Goal: Task Accomplishment & Management: Use online tool/utility

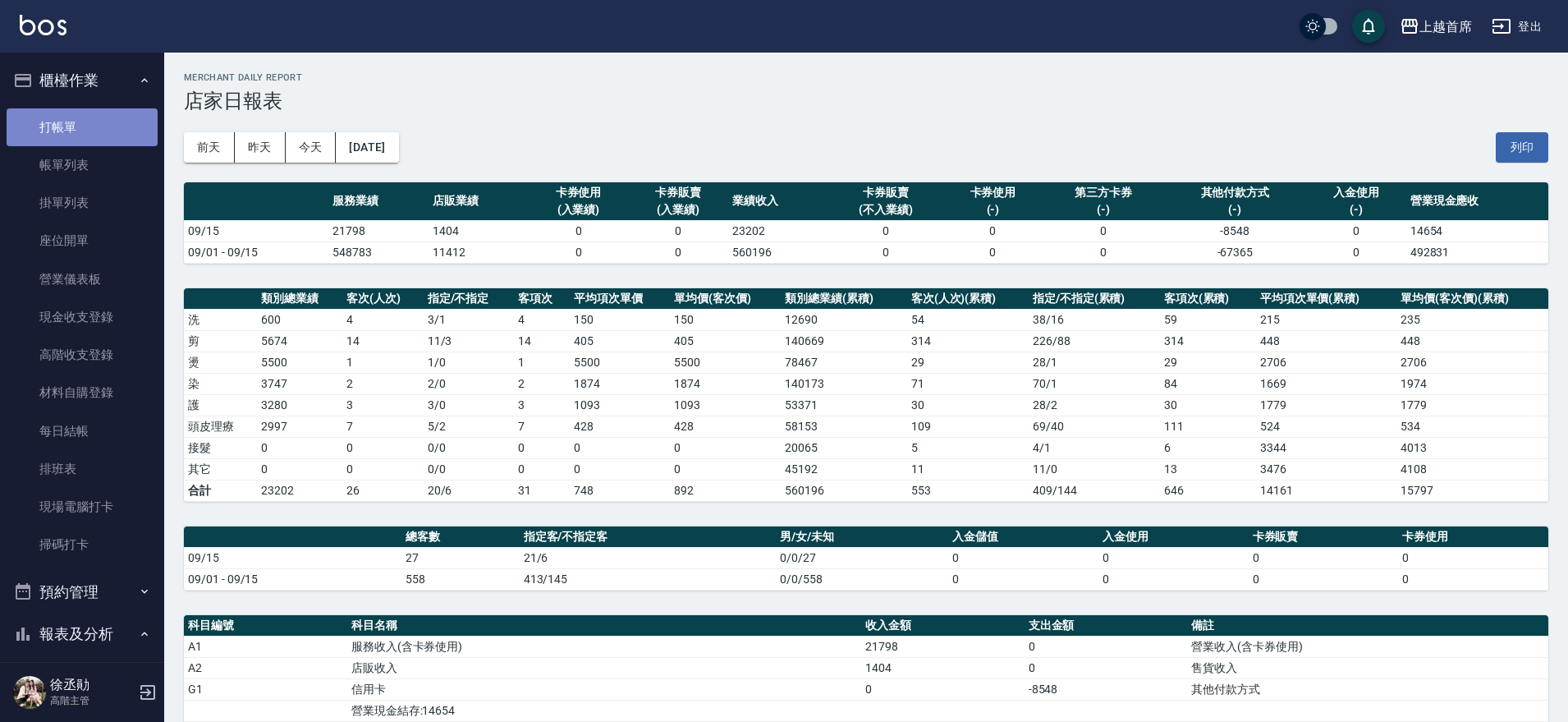
click at [81, 132] on link "打帳單" at bounding box center [82, 127] width 151 height 38
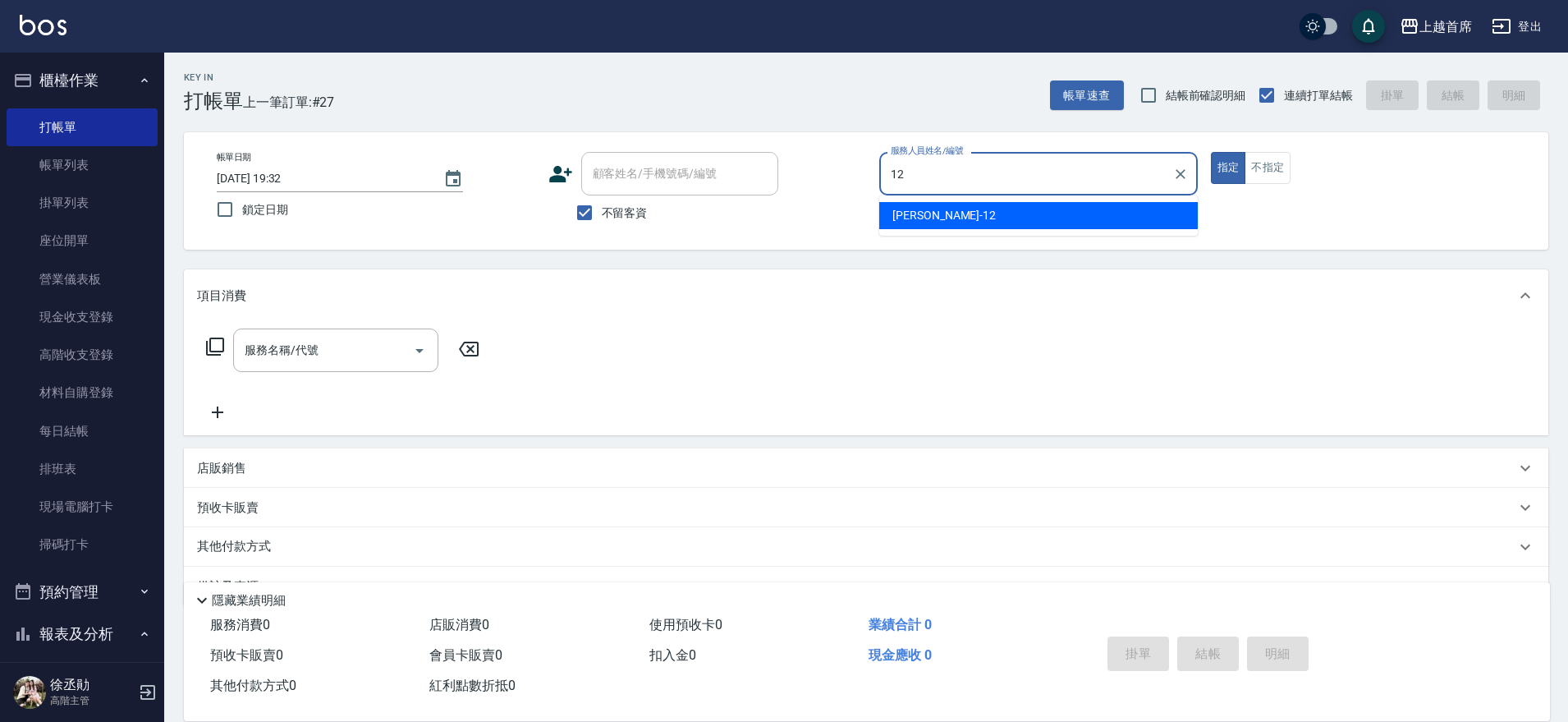
type input "[PERSON_NAME]-12"
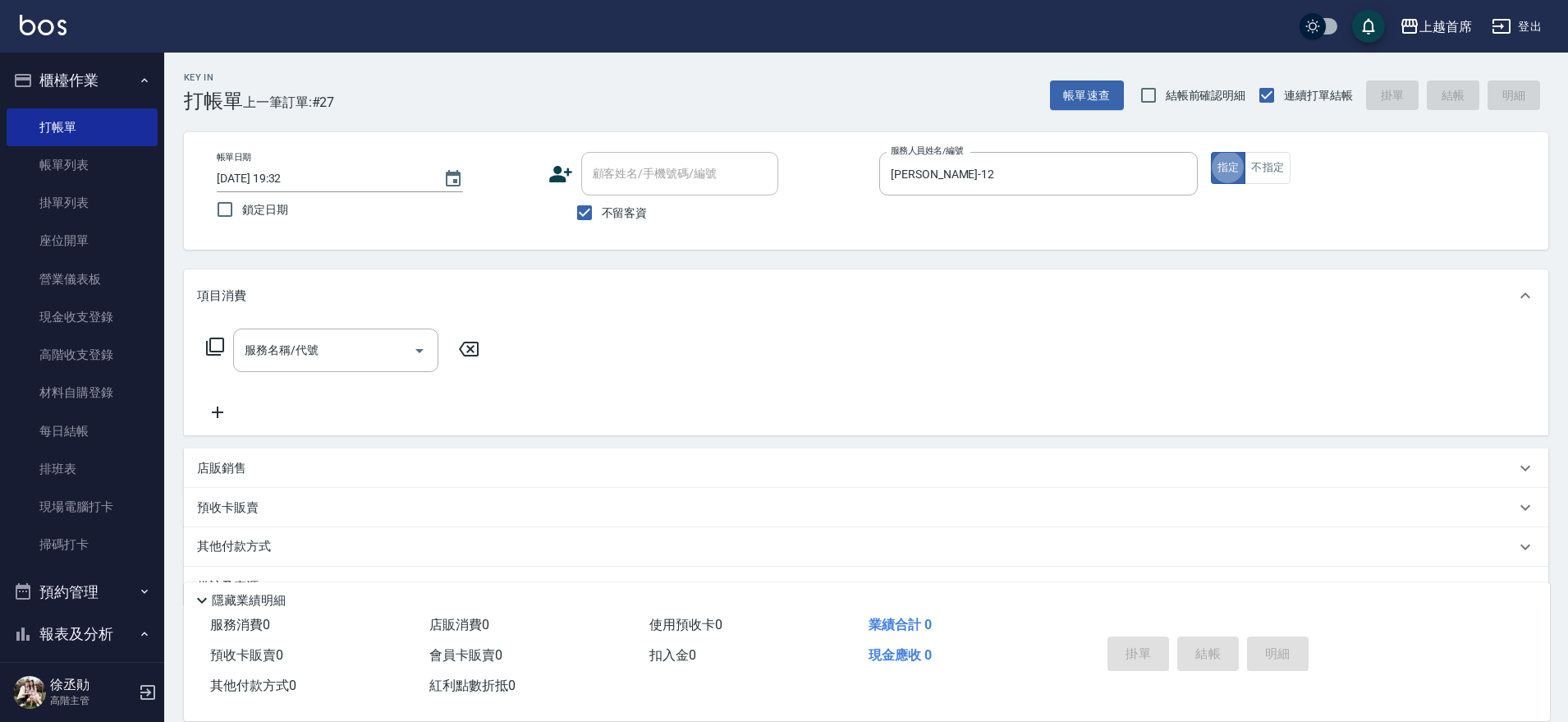
type button "true"
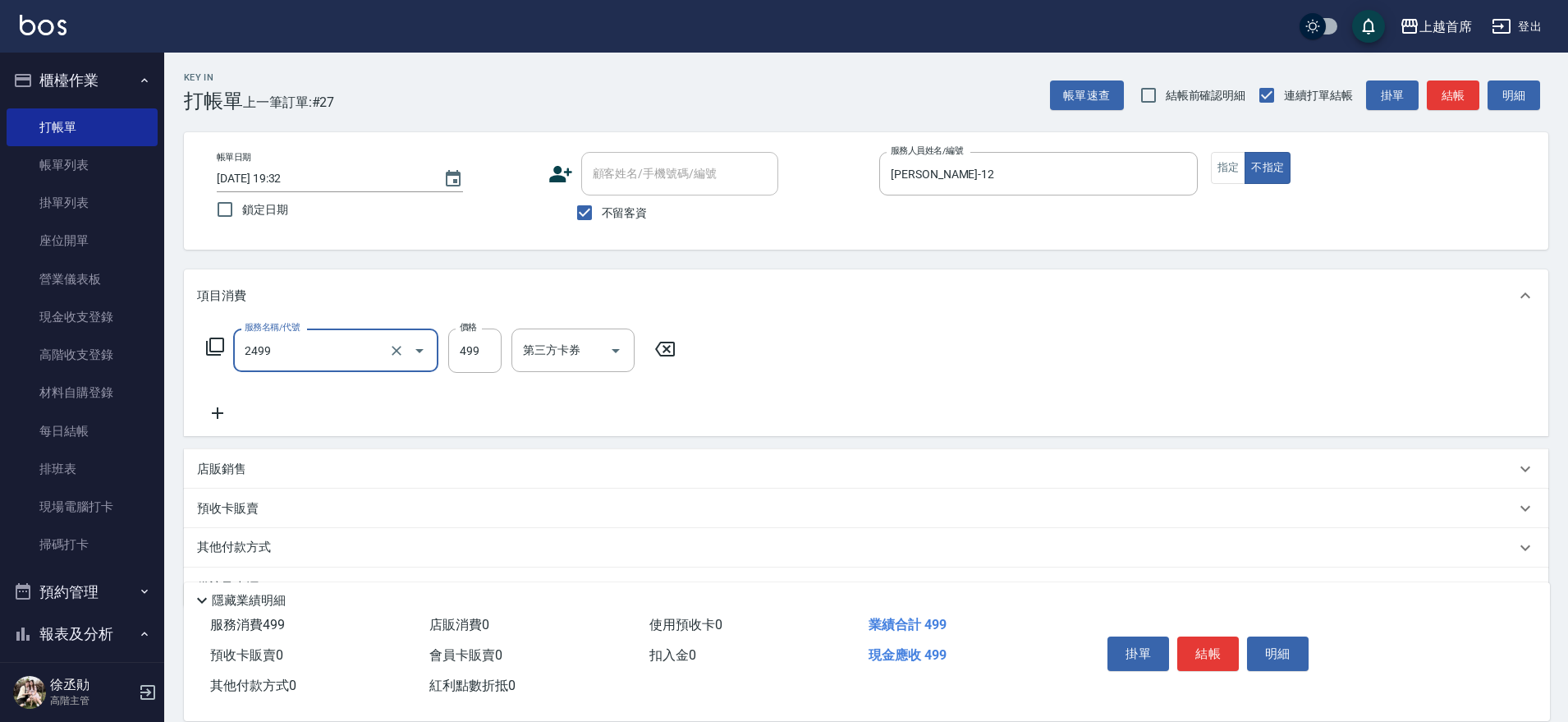
type input "499海鹽洗剪套餐(2499)"
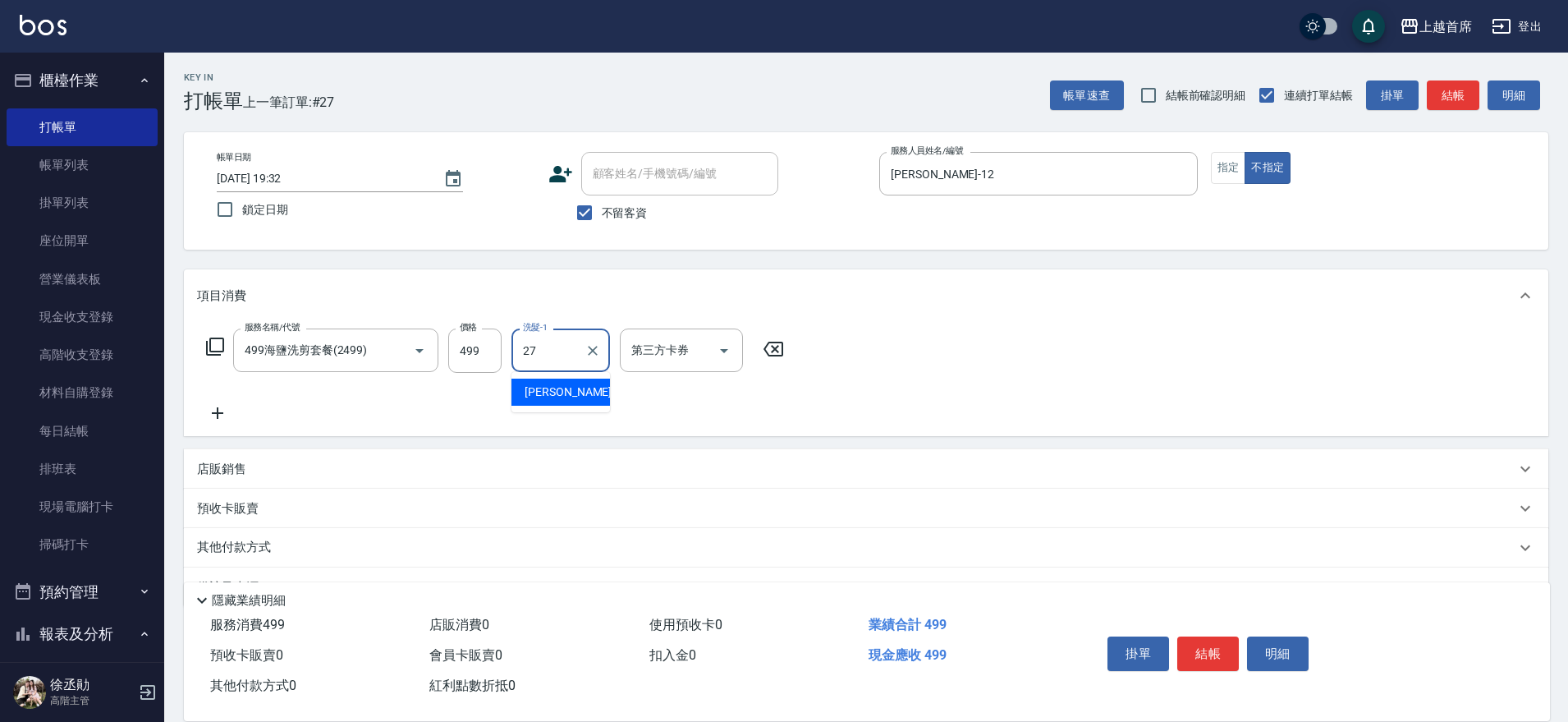
type input "[PERSON_NAME]-27"
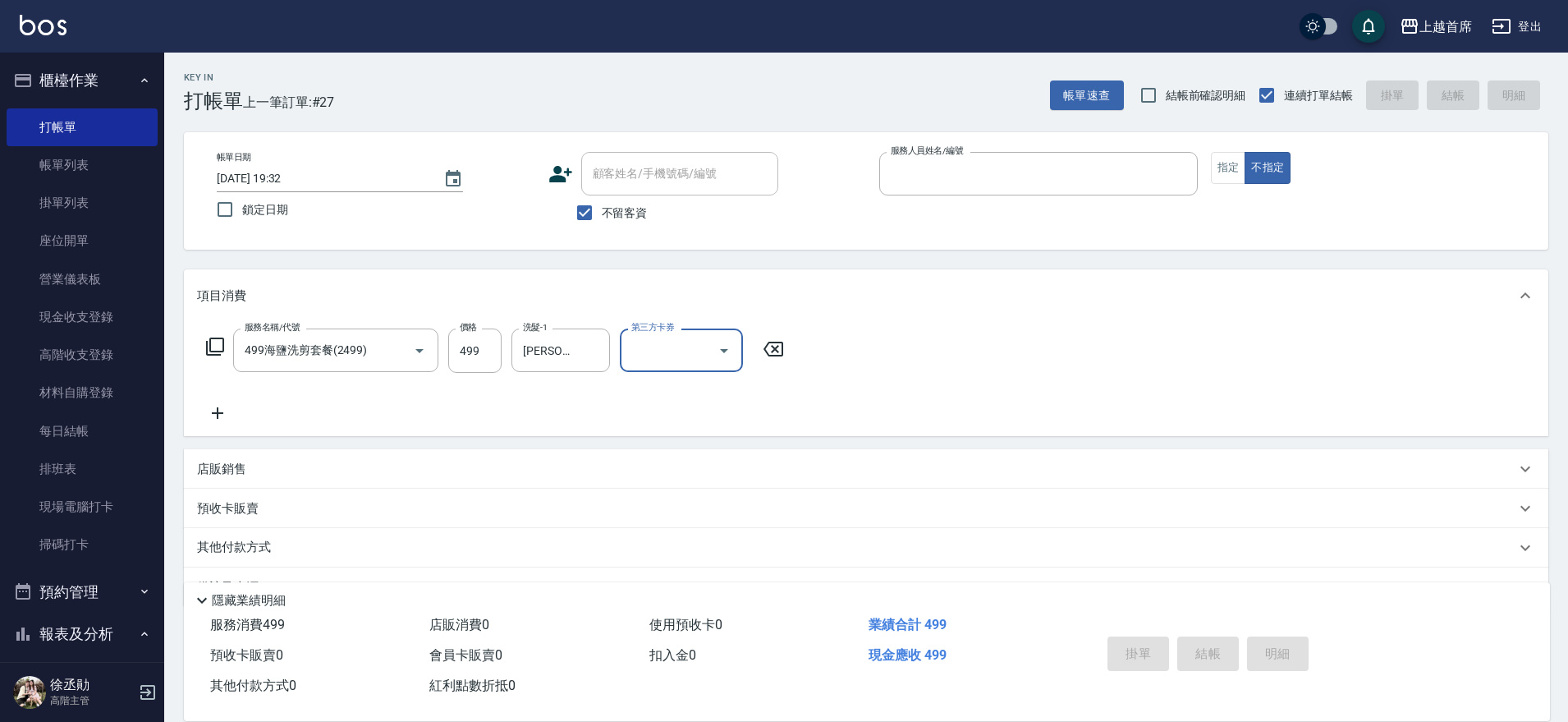
type input "3"
type input "[DATE] 19:33"
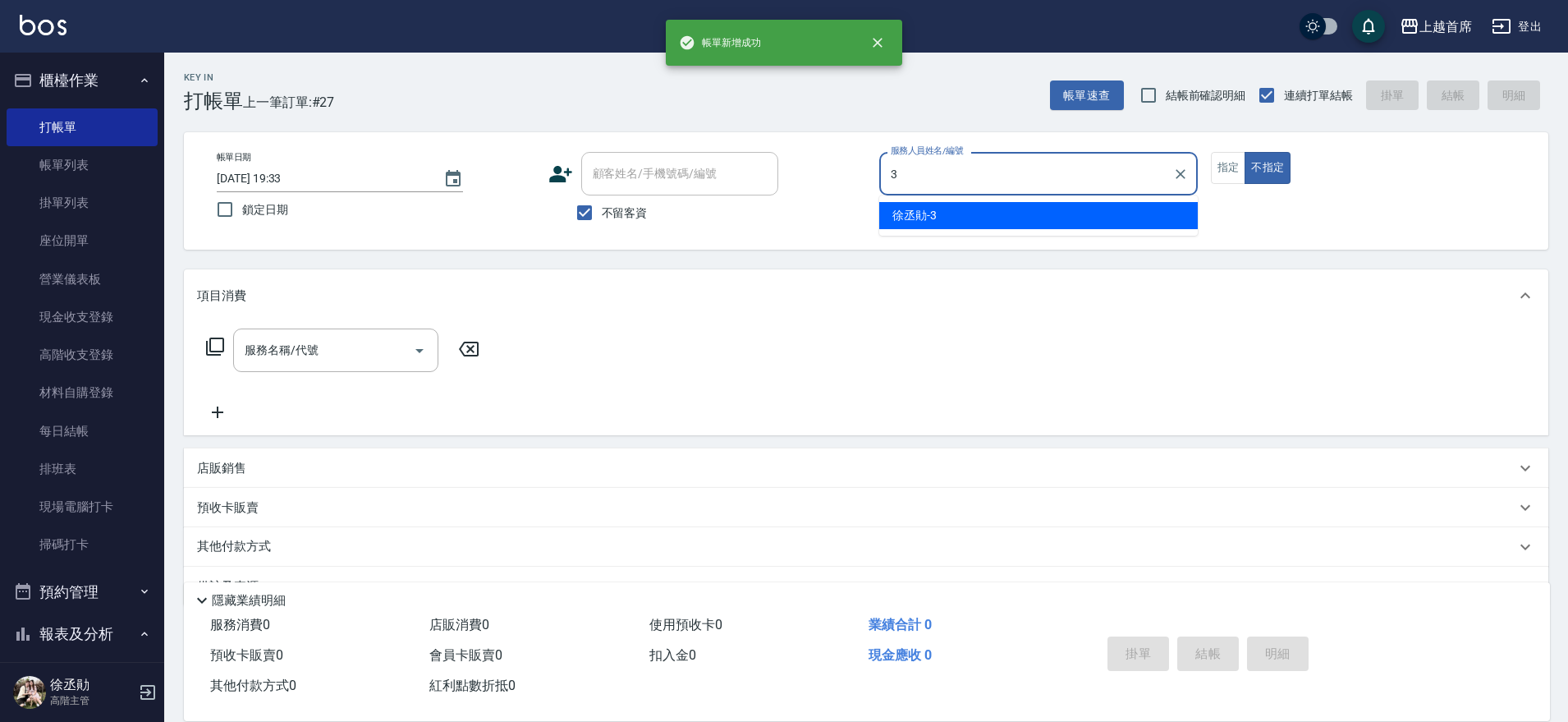
type input "[PERSON_NAME]-3"
type button "false"
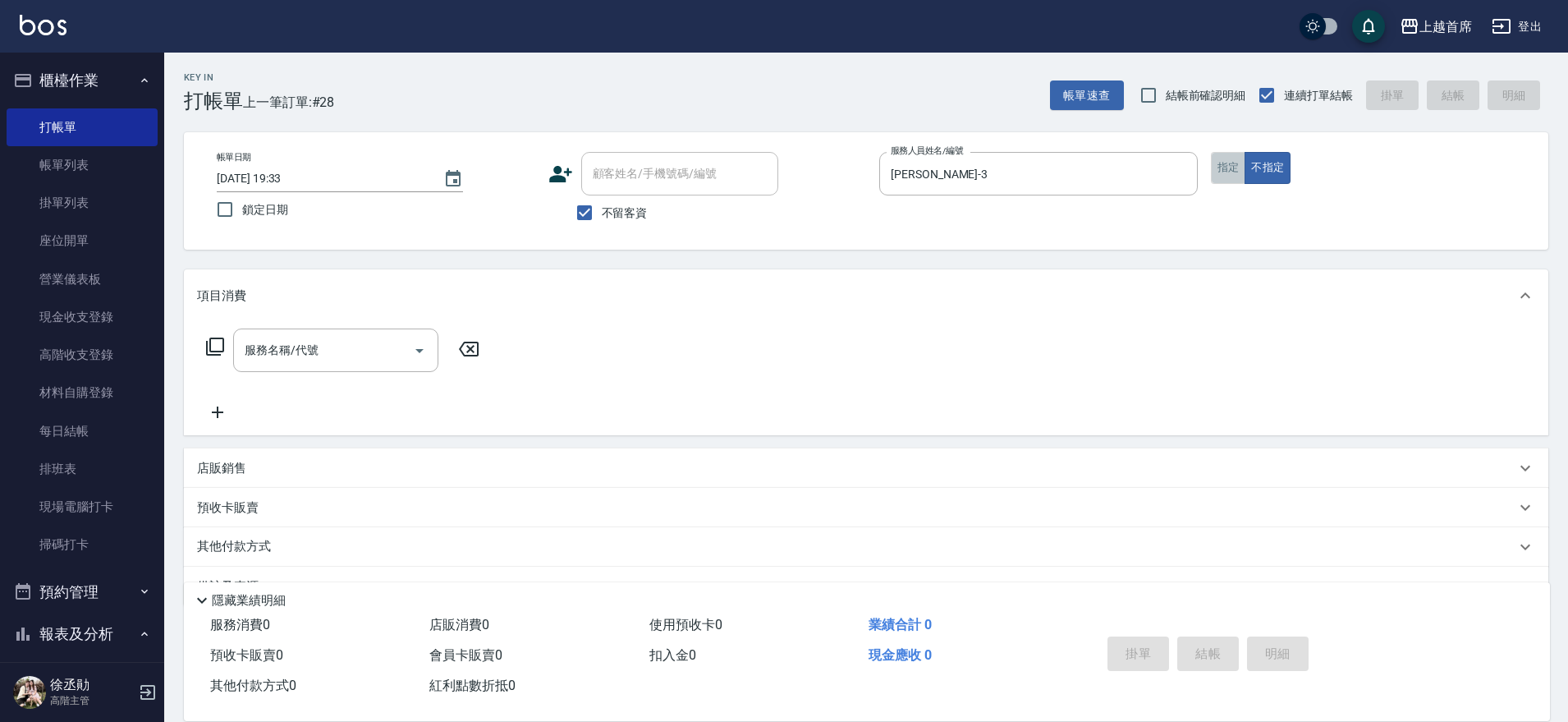
click at [1215, 178] on button "指定" at bounding box center [1228, 168] width 35 height 32
click at [293, 345] on div "服務名稱/代號 服務名稱/代號" at bounding box center [336, 350] width 205 height 44
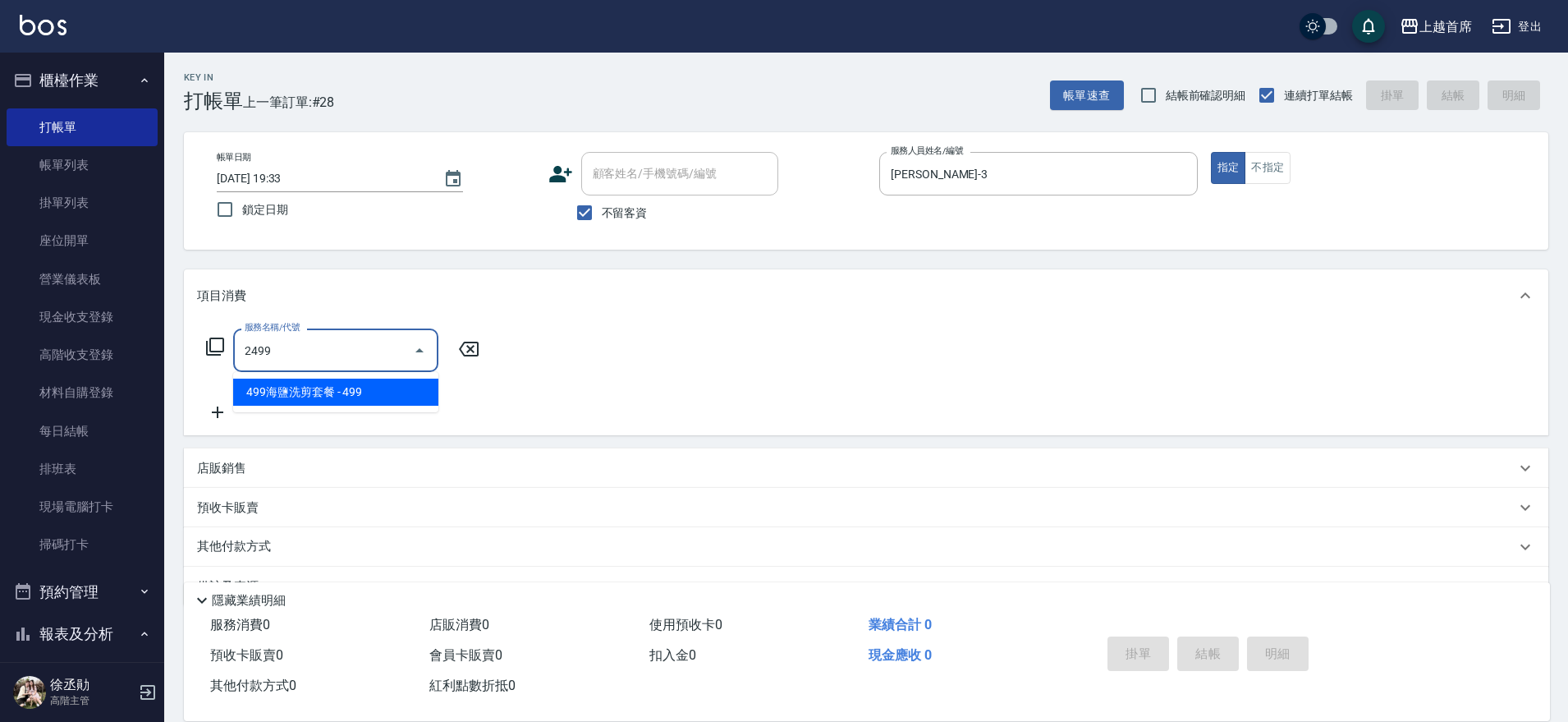
type input "499海鹽洗剪套餐(2499)"
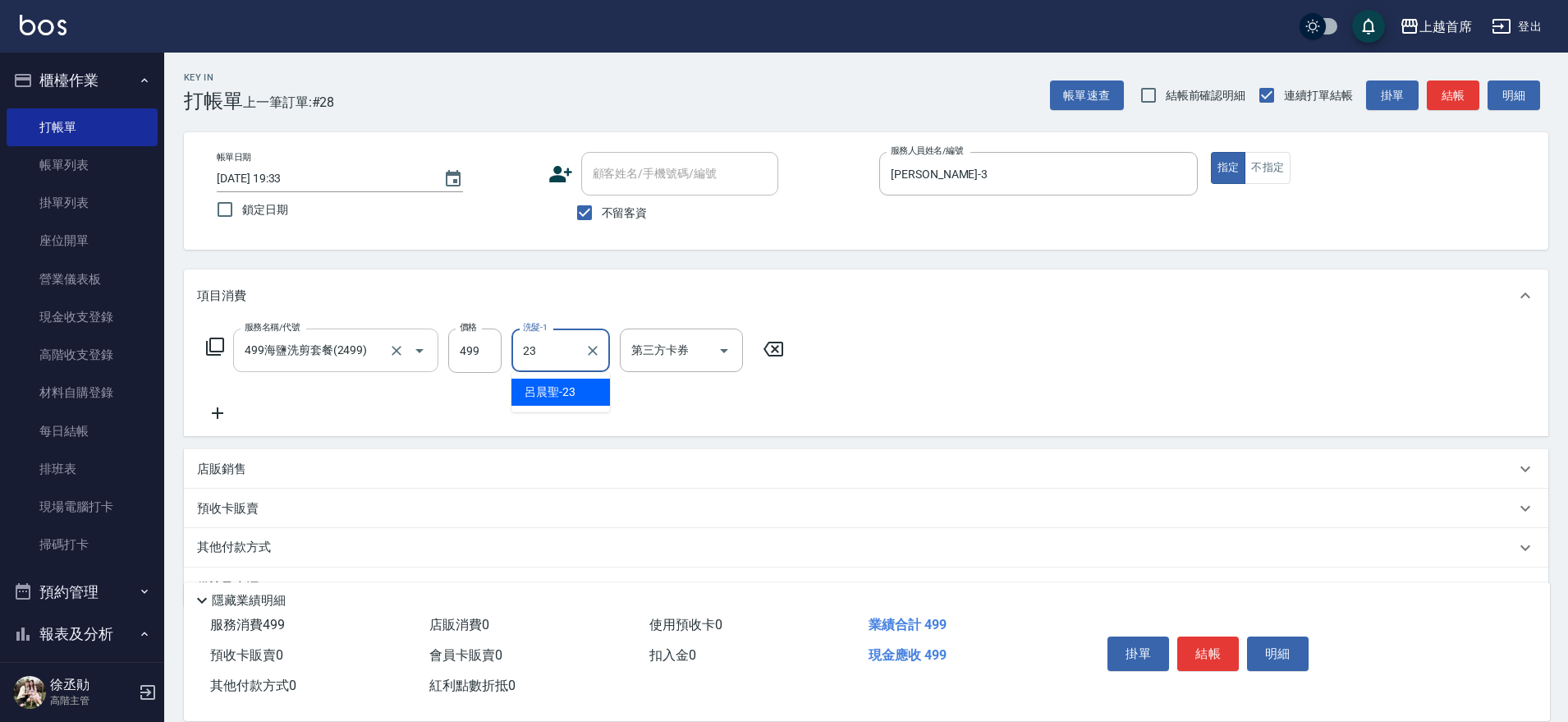
type input "[PERSON_NAME]-23"
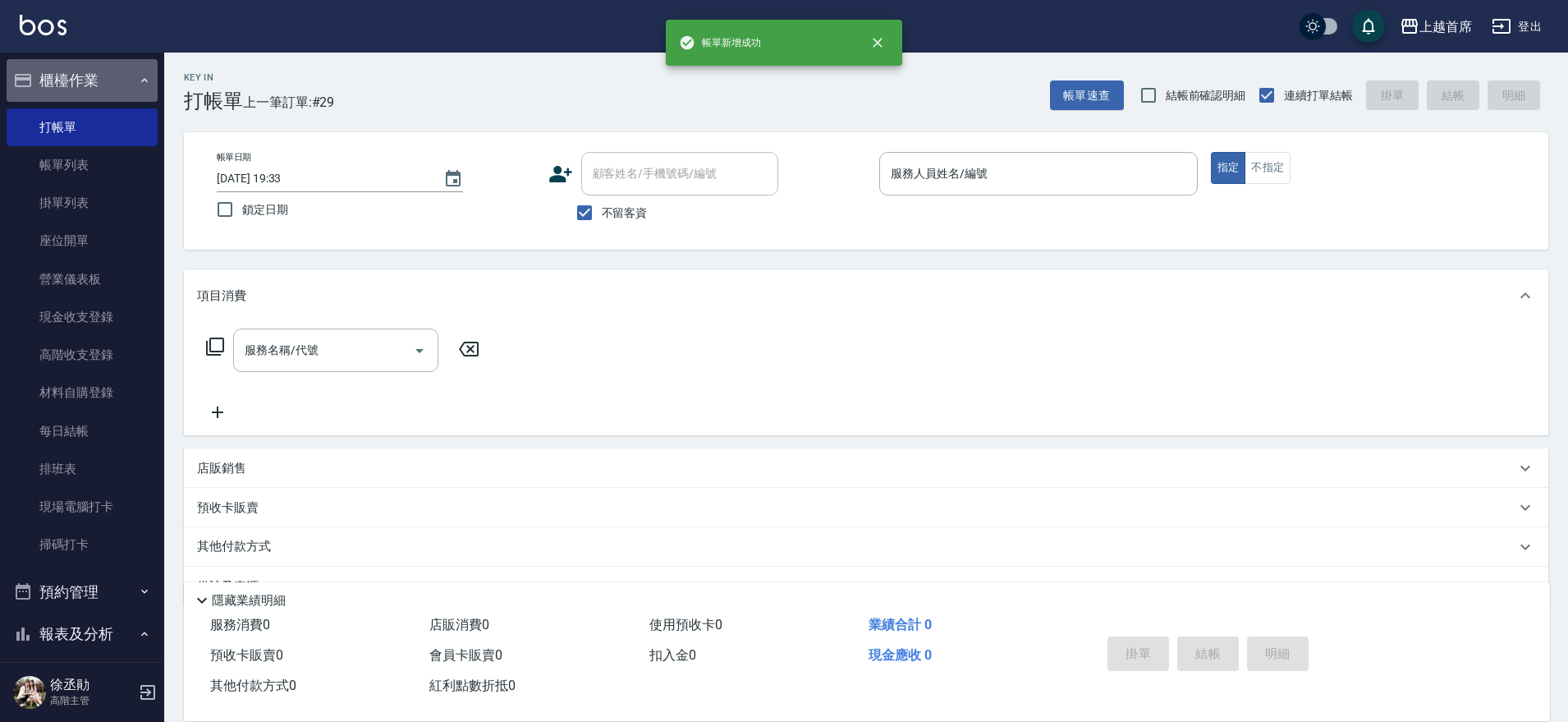
click at [126, 72] on button "櫃檯作業" at bounding box center [82, 81] width 151 height 43
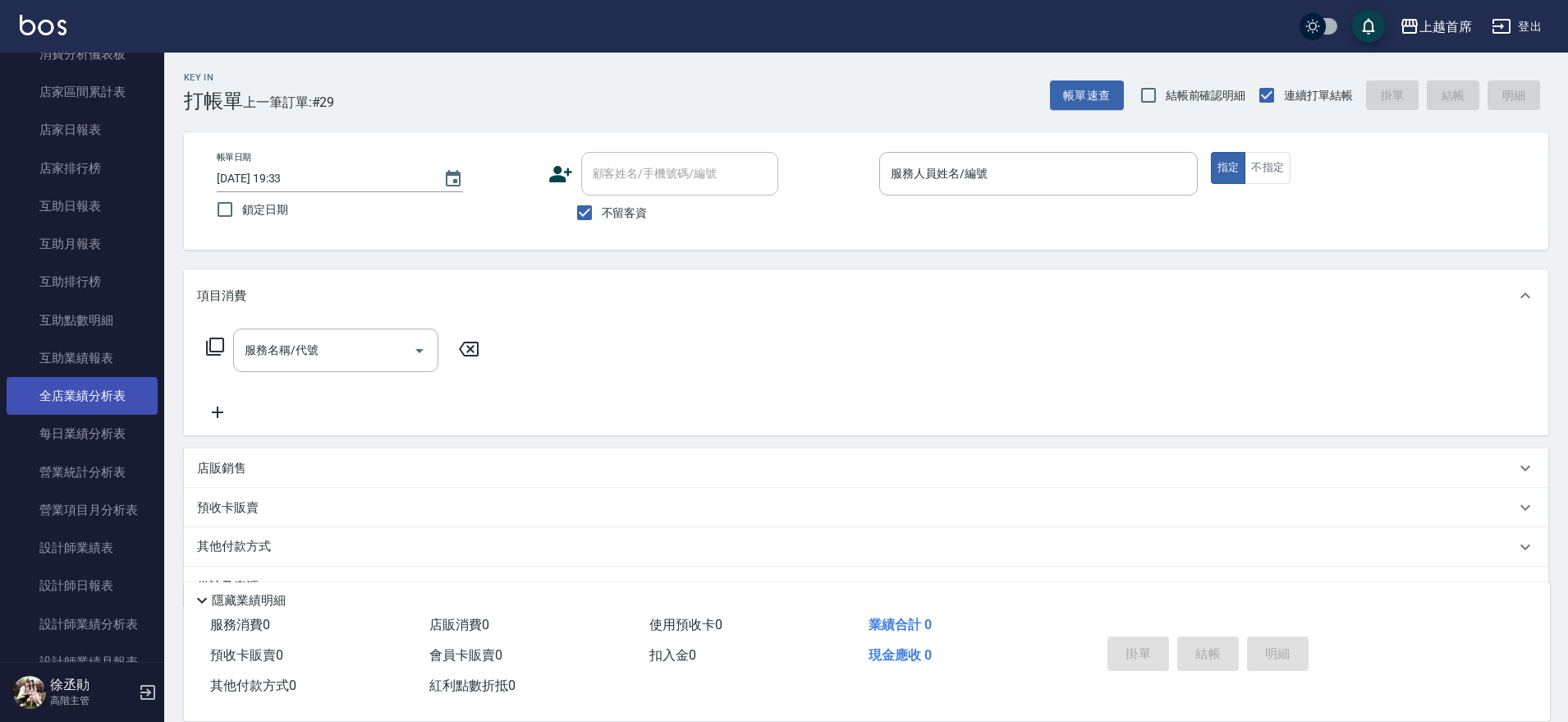
scroll to position [206, 0]
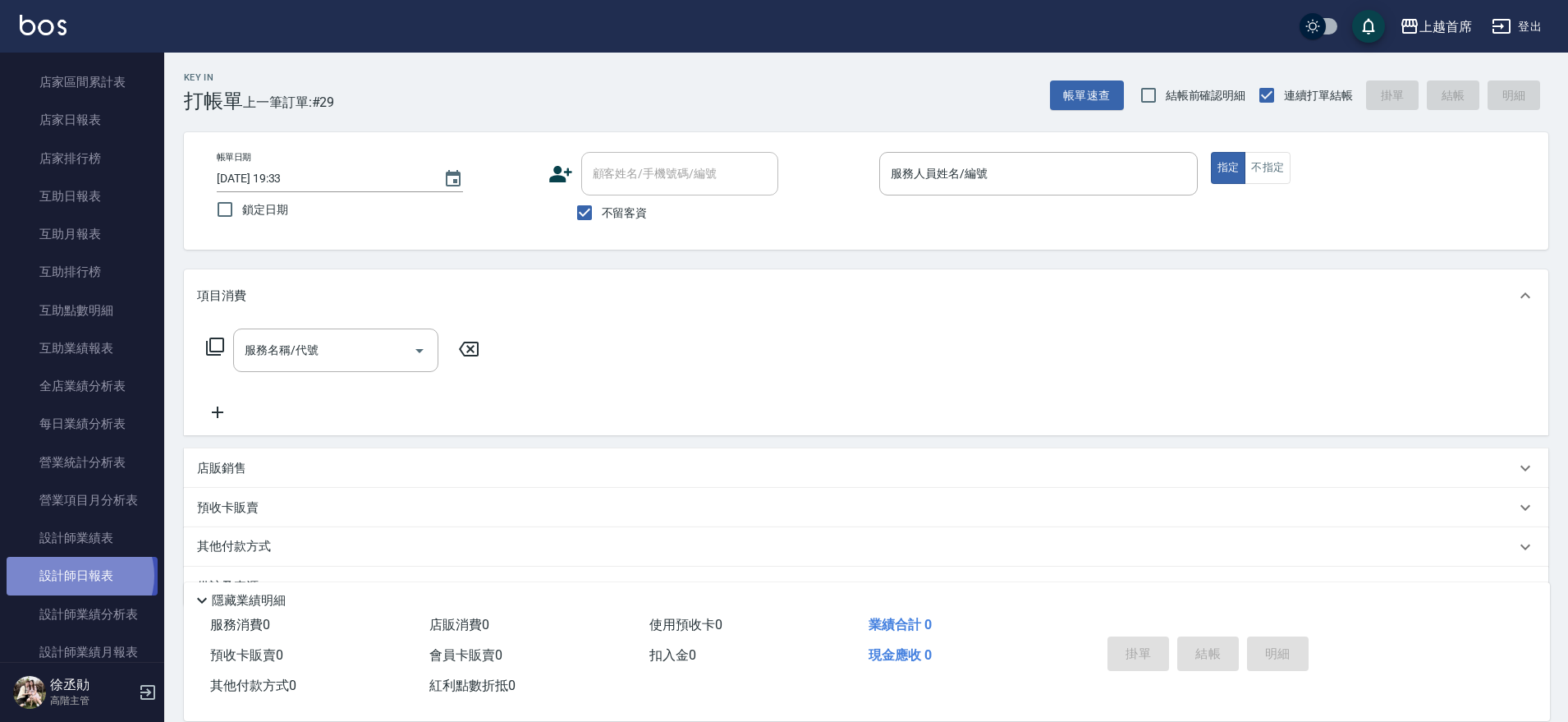
click at [79, 576] on link "設計師日報表" at bounding box center [82, 576] width 151 height 38
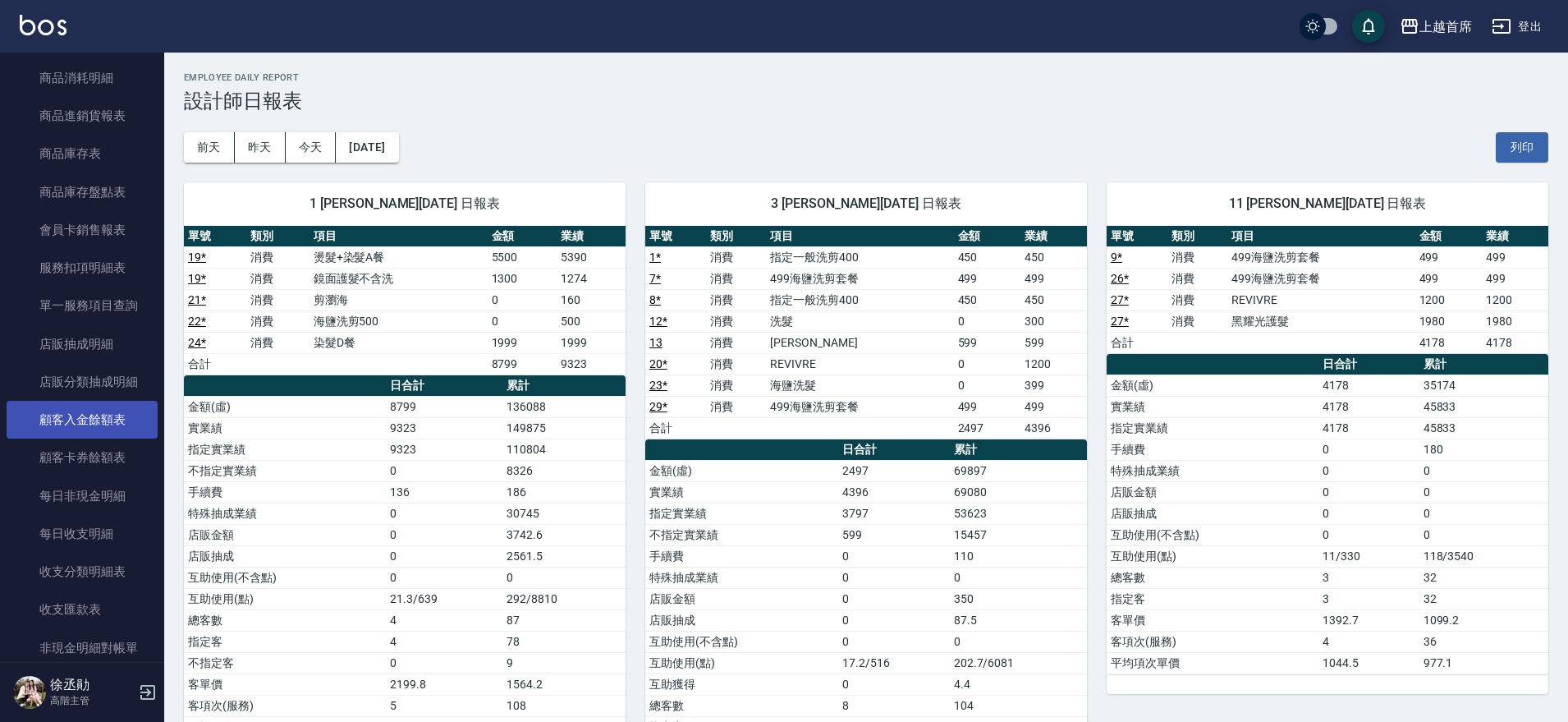
scroll to position [924, 0]
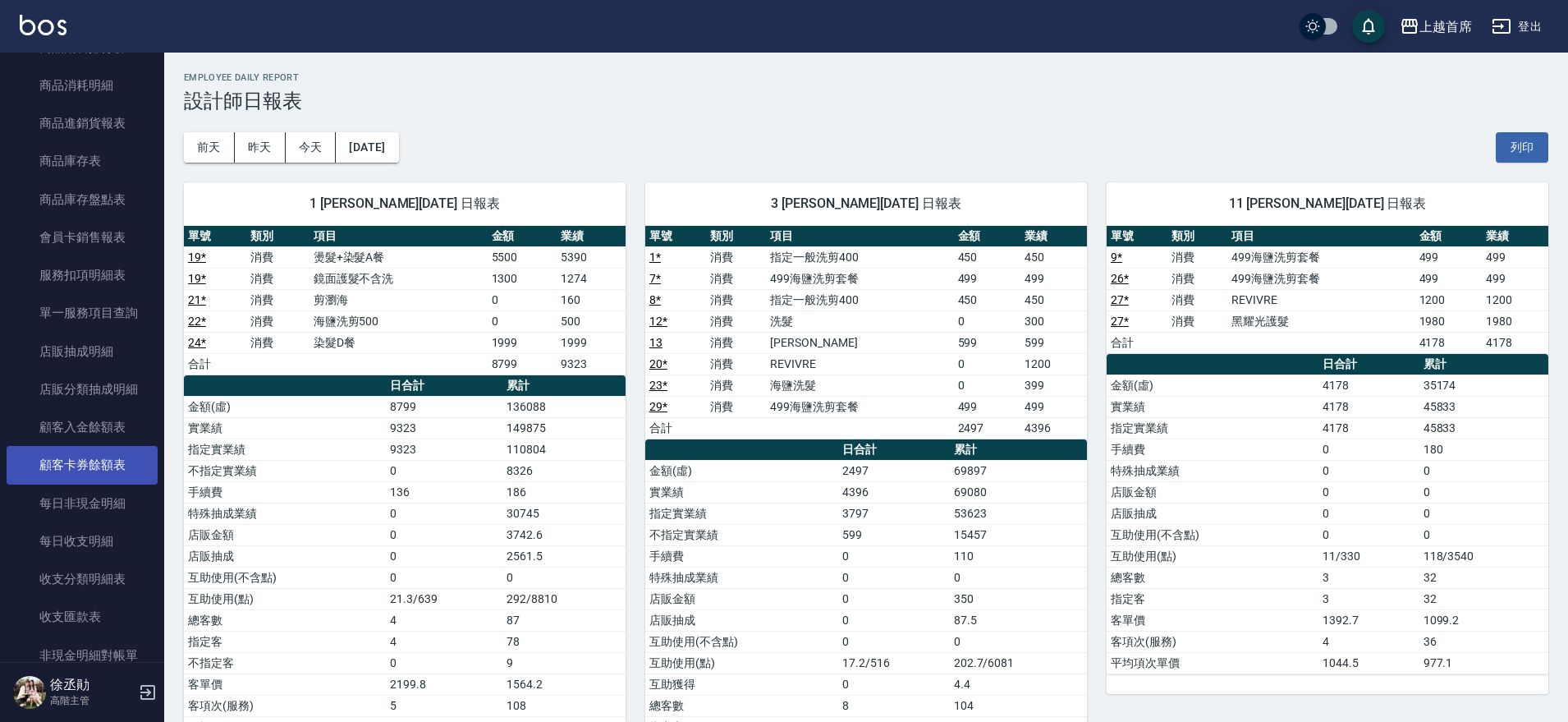
drag, startPoint x: 159, startPoint y: 410, endPoint x: 144, endPoint y: 446, distance: 39.0
click at [142, 447] on div "櫃檯作業 打帳單 帳單列表 掛單列表 座位開單 營業儀表板 現金收支登錄 高階收支登錄 材料自購登錄 每日結帳 排班表 現場電腦打卡 掃碼打卡 預約管理 預約…" at bounding box center [82, 387] width 165 height 669
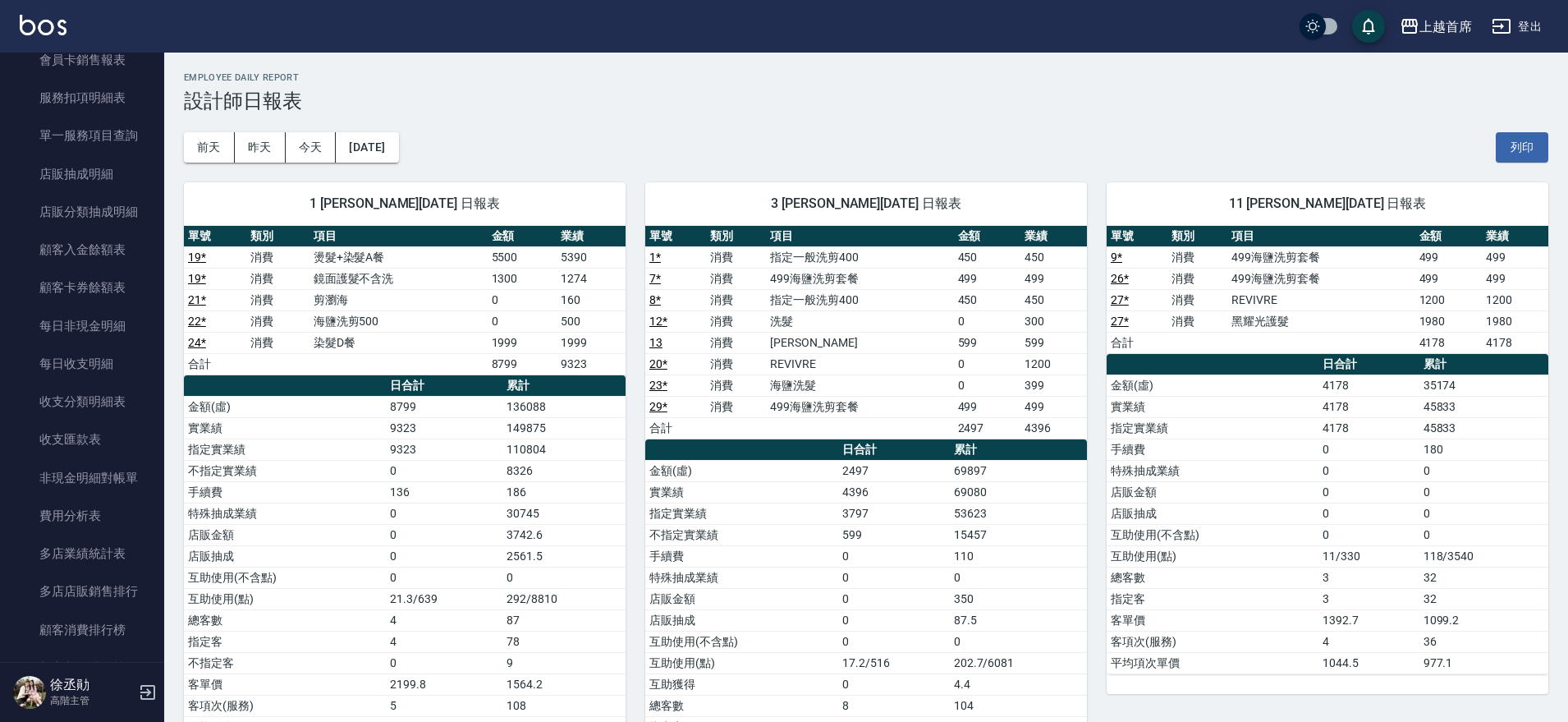
scroll to position [1212, 0]
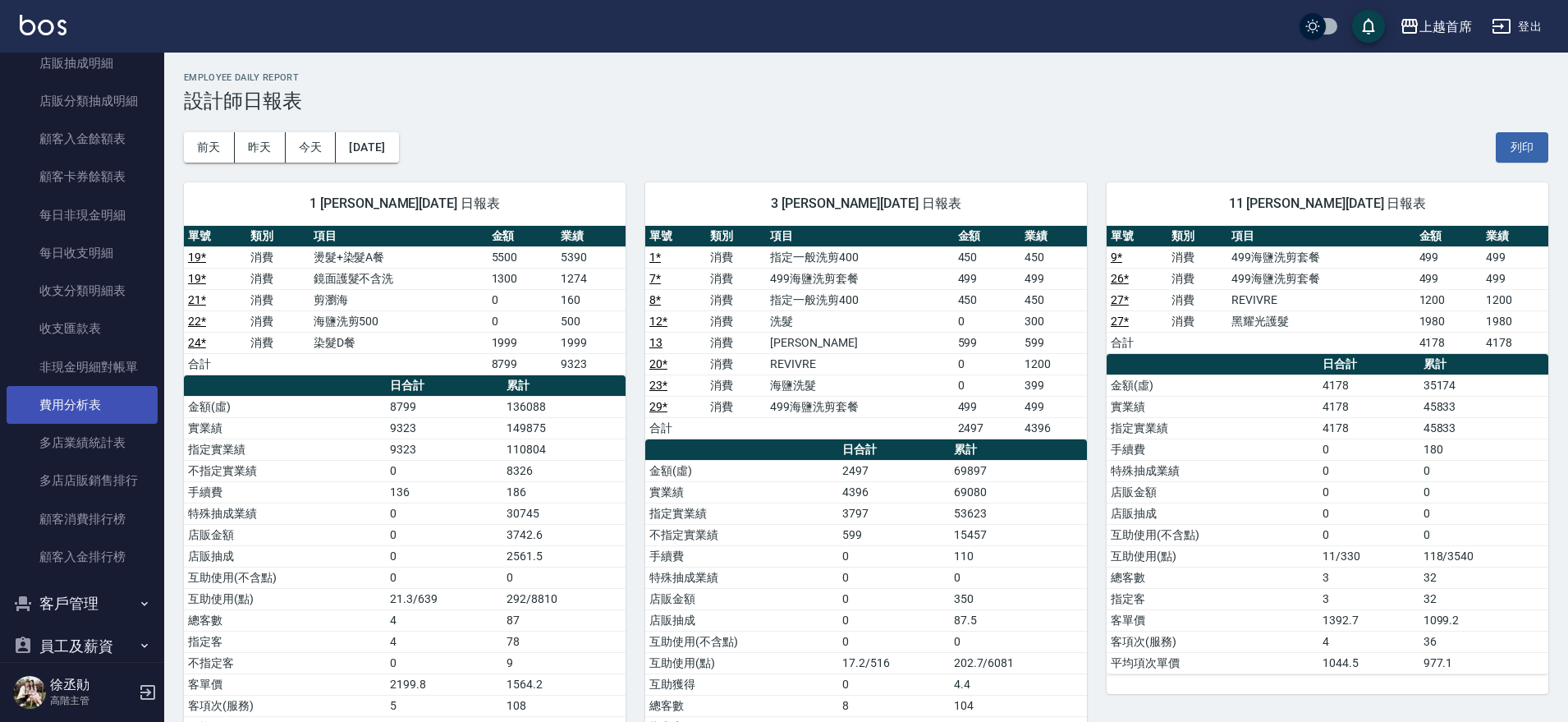
click at [94, 390] on link "費用分析表" at bounding box center [82, 405] width 151 height 38
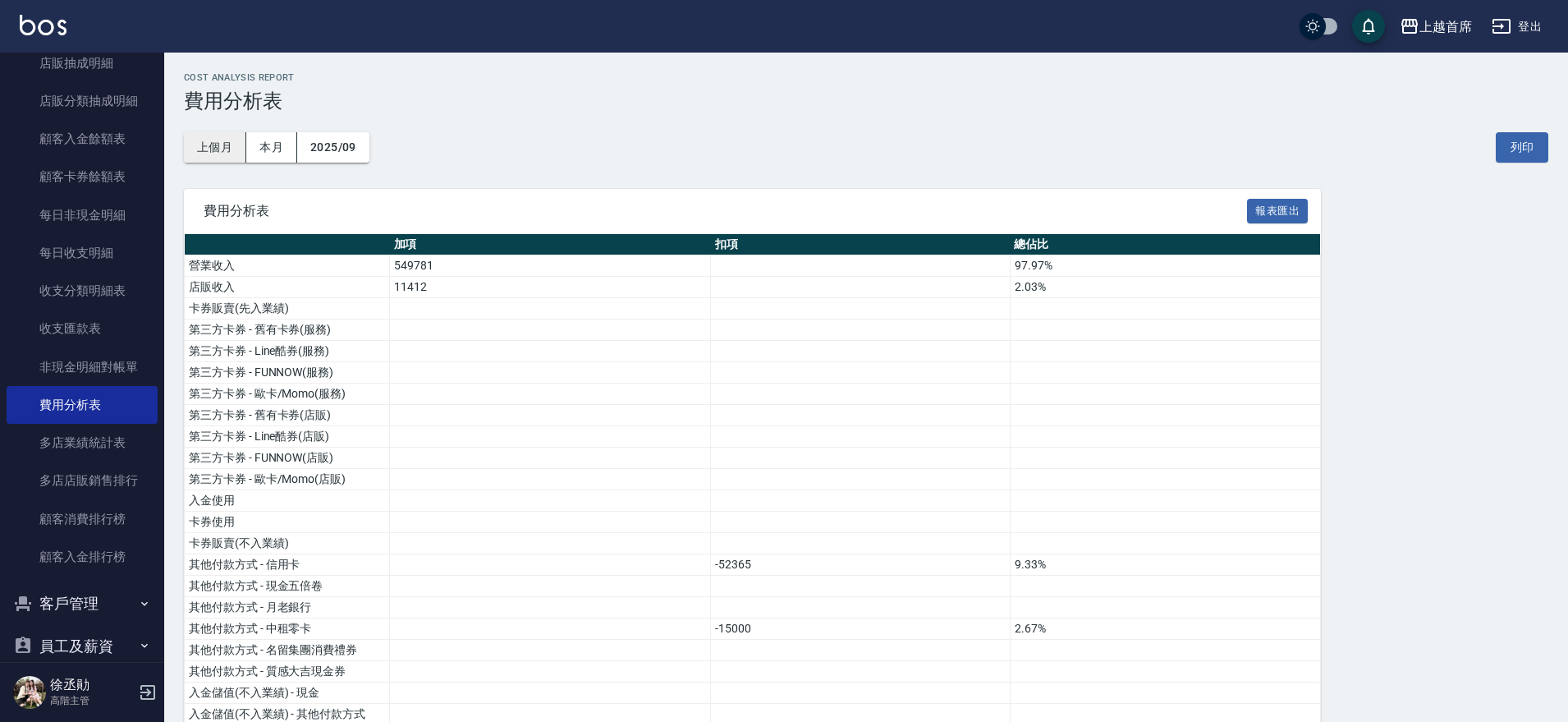
click at [232, 148] on button "上個月" at bounding box center [215, 147] width 62 height 30
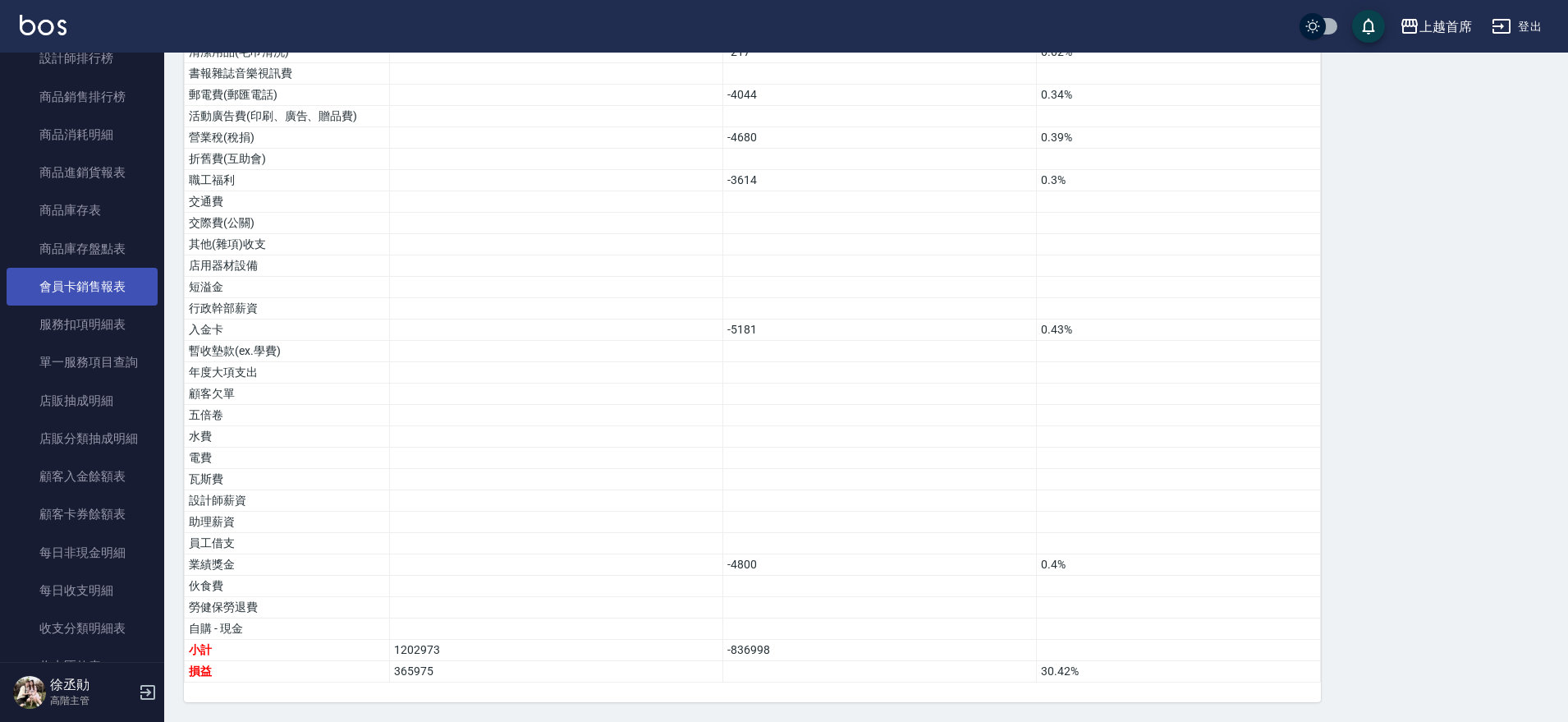
scroll to position [748, 0]
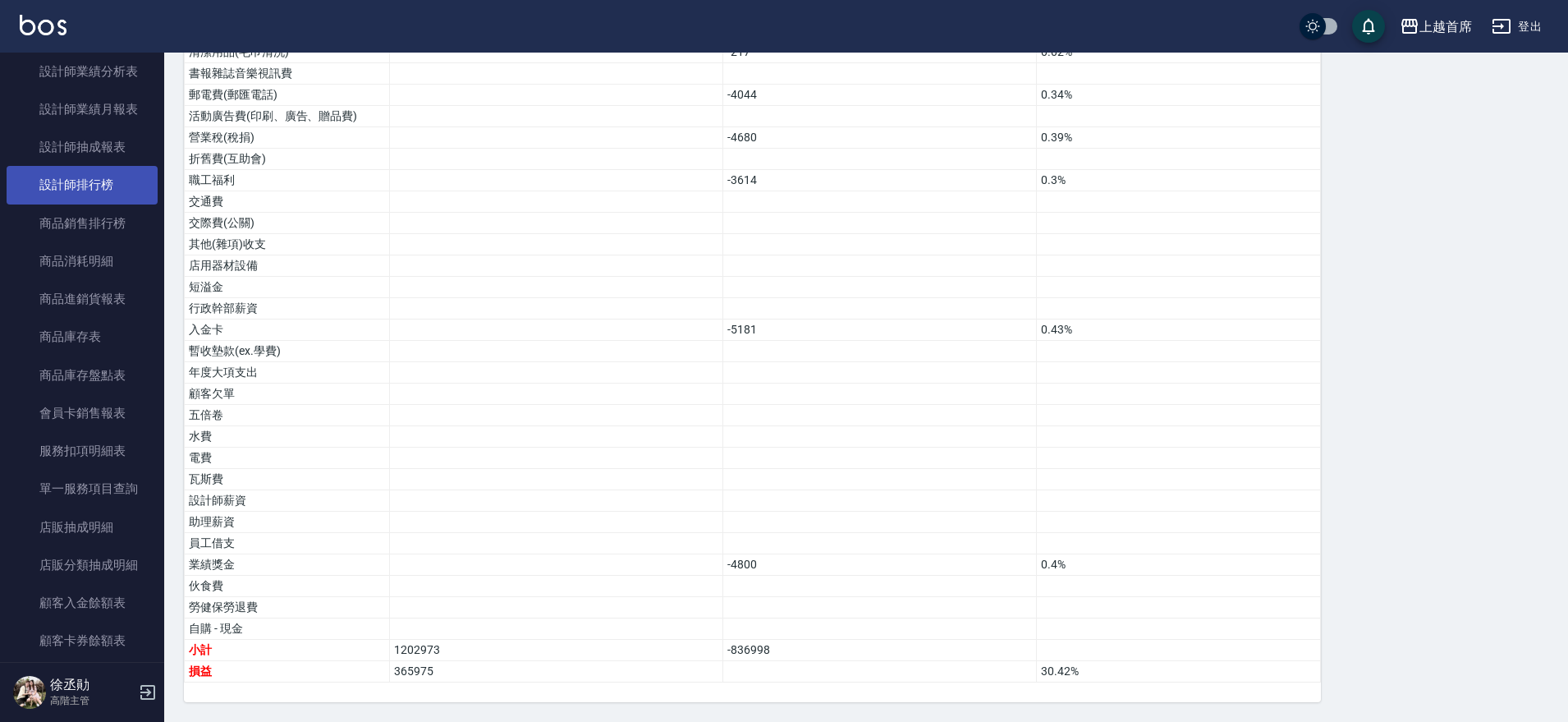
click at [104, 192] on link "設計師排行榜" at bounding box center [82, 185] width 151 height 38
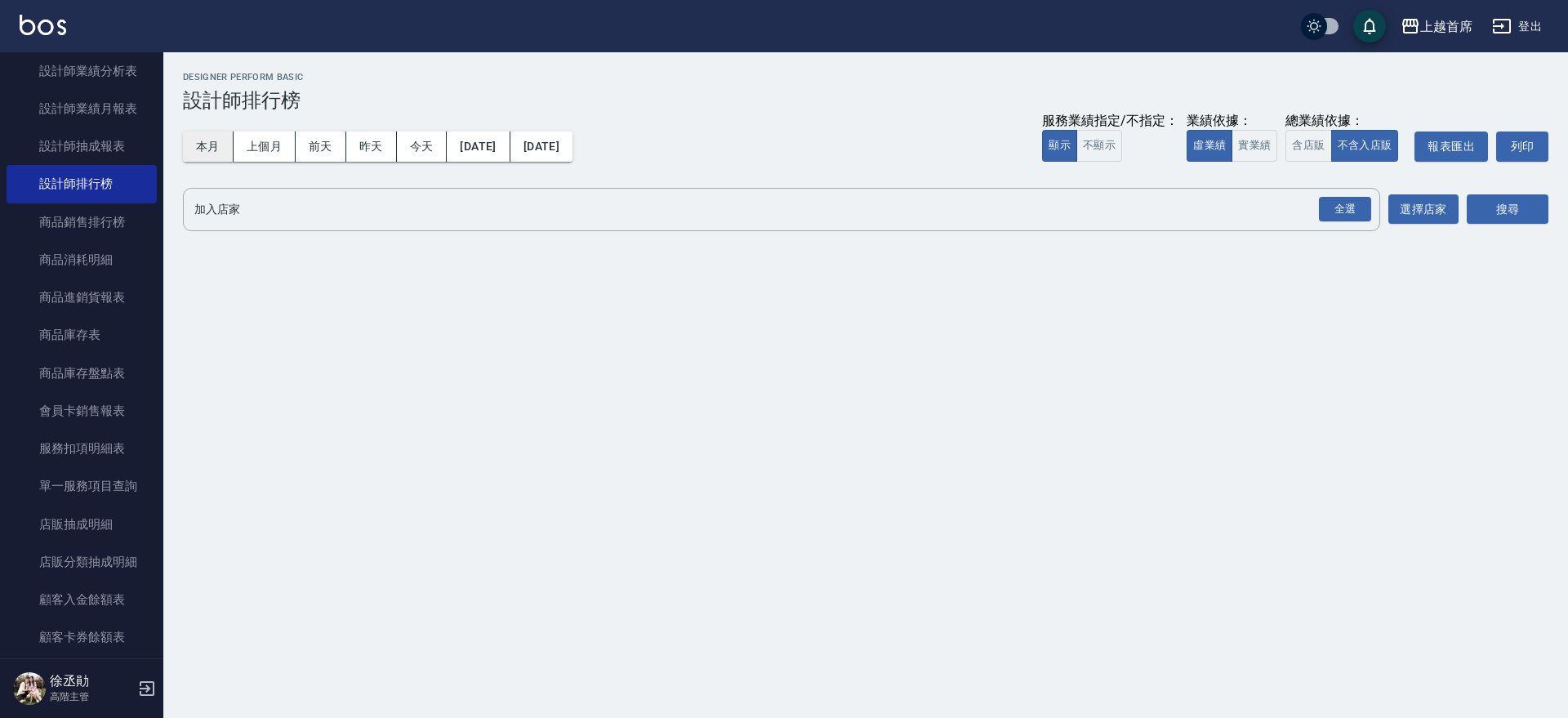
click at [210, 143] on button "本月" at bounding box center [208, 146] width 51 height 30
drag, startPoint x: 1247, startPoint y: 151, endPoint x: 1294, endPoint y: 155, distance: 47.2
click at [1248, 151] on button "實業績" at bounding box center [1254, 146] width 46 height 32
drag, startPoint x: 1317, startPoint y: 150, endPoint x: 1320, endPoint y: 194, distance: 44.1
click at [1316, 150] on button "含店販" at bounding box center [1308, 146] width 46 height 32
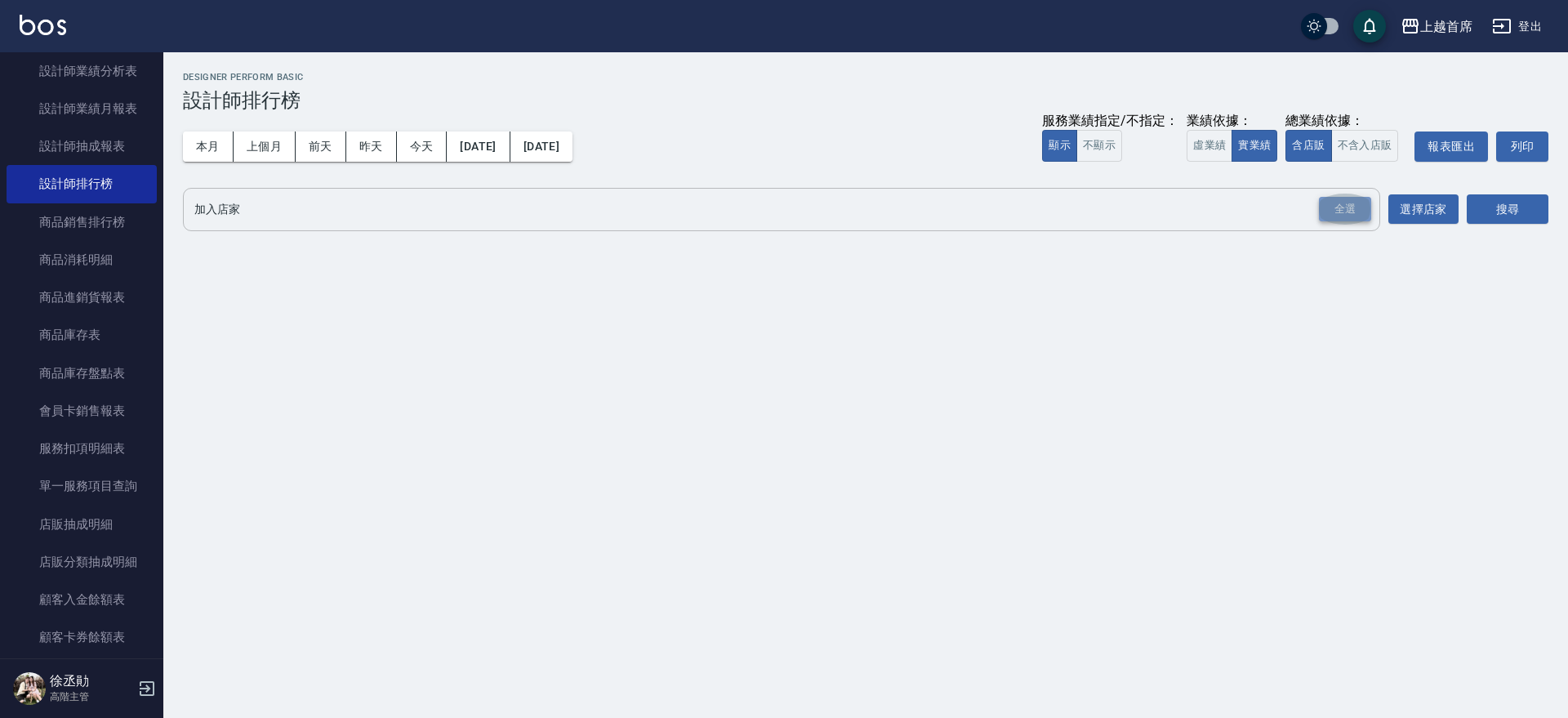
drag, startPoint x: 1338, startPoint y: 201, endPoint x: 1401, endPoint y: 203, distance: 63.0
click at [1337, 201] on div "全選" at bounding box center [1345, 209] width 52 height 25
drag, startPoint x: 1514, startPoint y: 202, endPoint x: 1499, endPoint y: 200, distance: 15.1
click at [1503, 202] on button "搜尋" at bounding box center [1508, 210] width 82 height 30
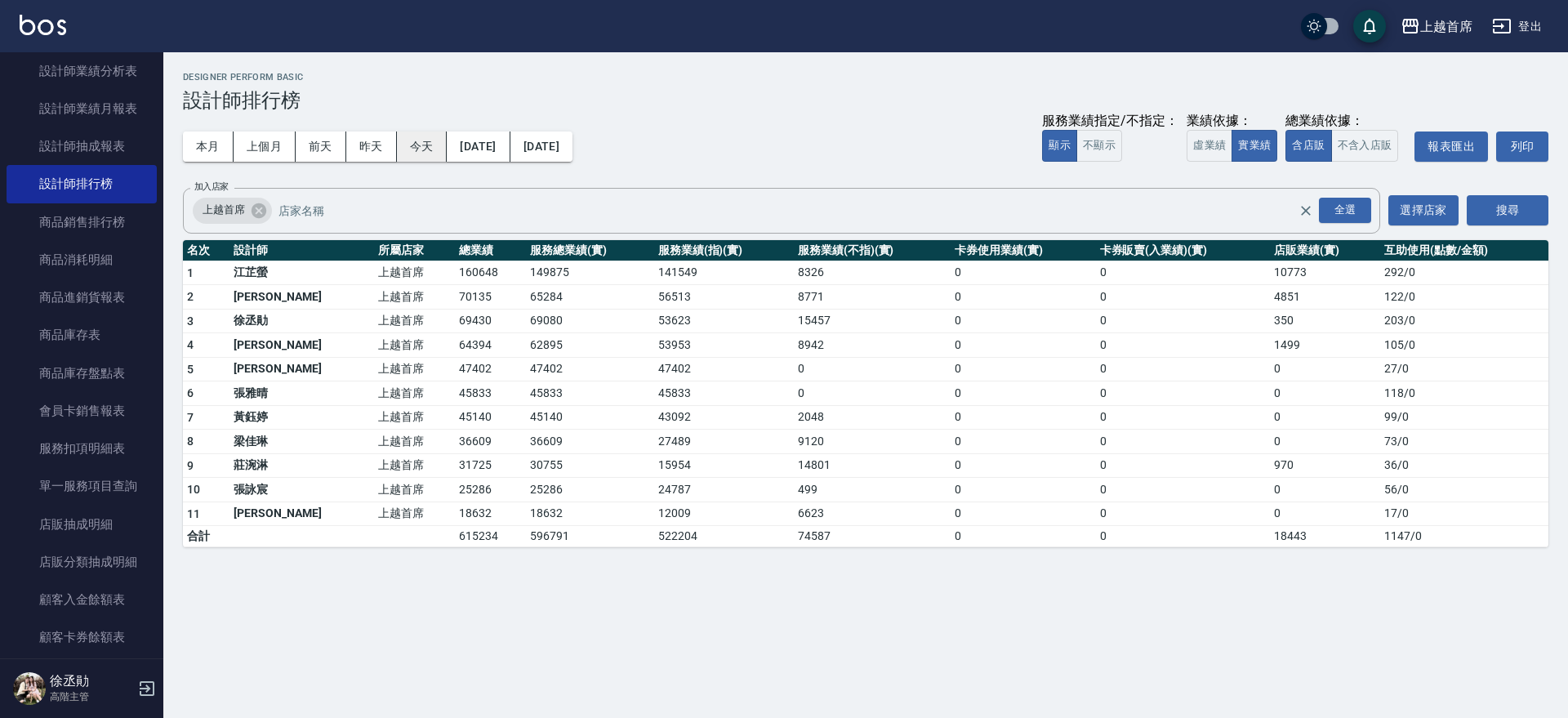
drag, startPoint x: 392, startPoint y: 144, endPoint x: 425, endPoint y: 143, distance: 33.0
click at [425, 143] on div "本月 上個月 [DATE] [DATE] [DATE] [DATE] [DATE]" at bounding box center [378, 146] width 390 height 30
click at [423, 143] on button "今天" at bounding box center [422, 146] width 51 height 30
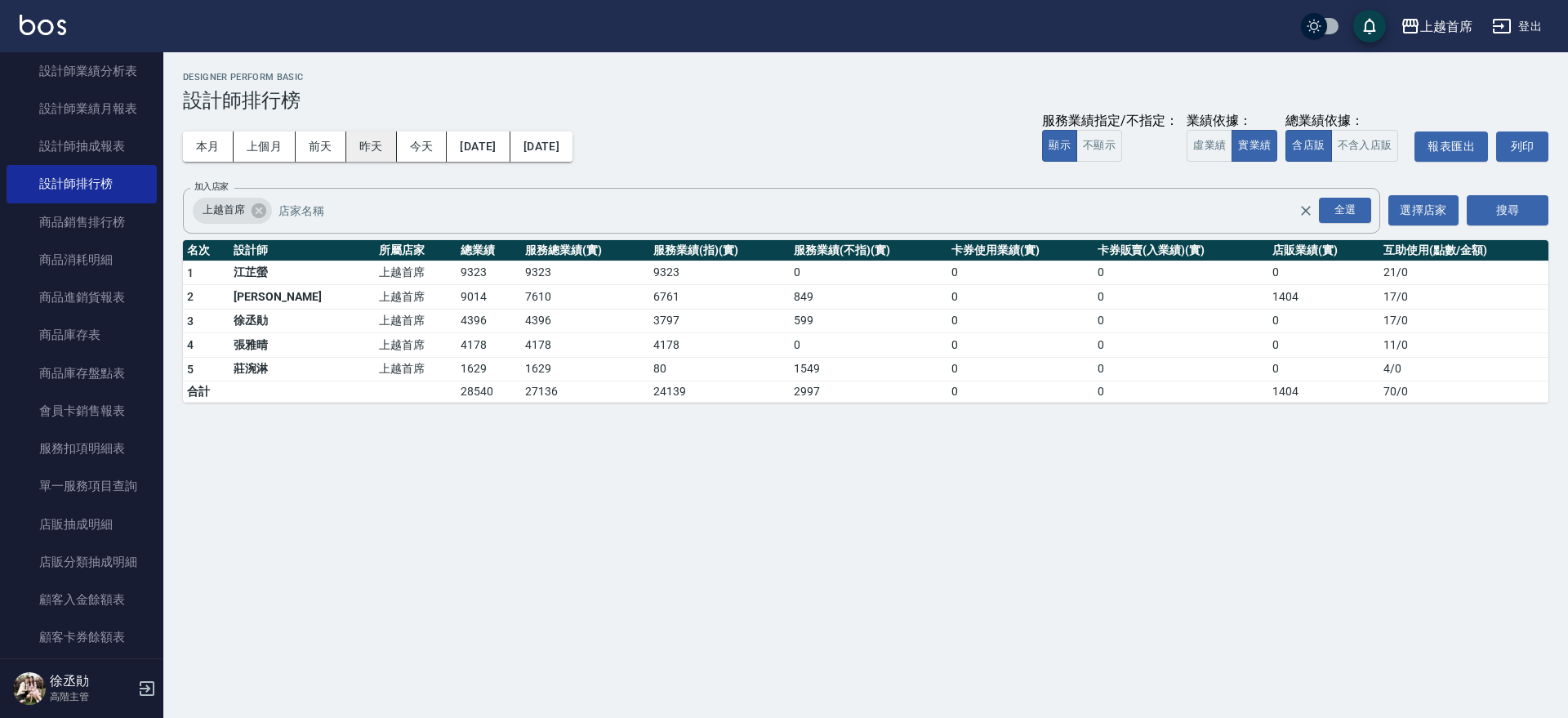
click at [376, 141] on button "昨天" at bounding box center [372, 146] width 51 height 30
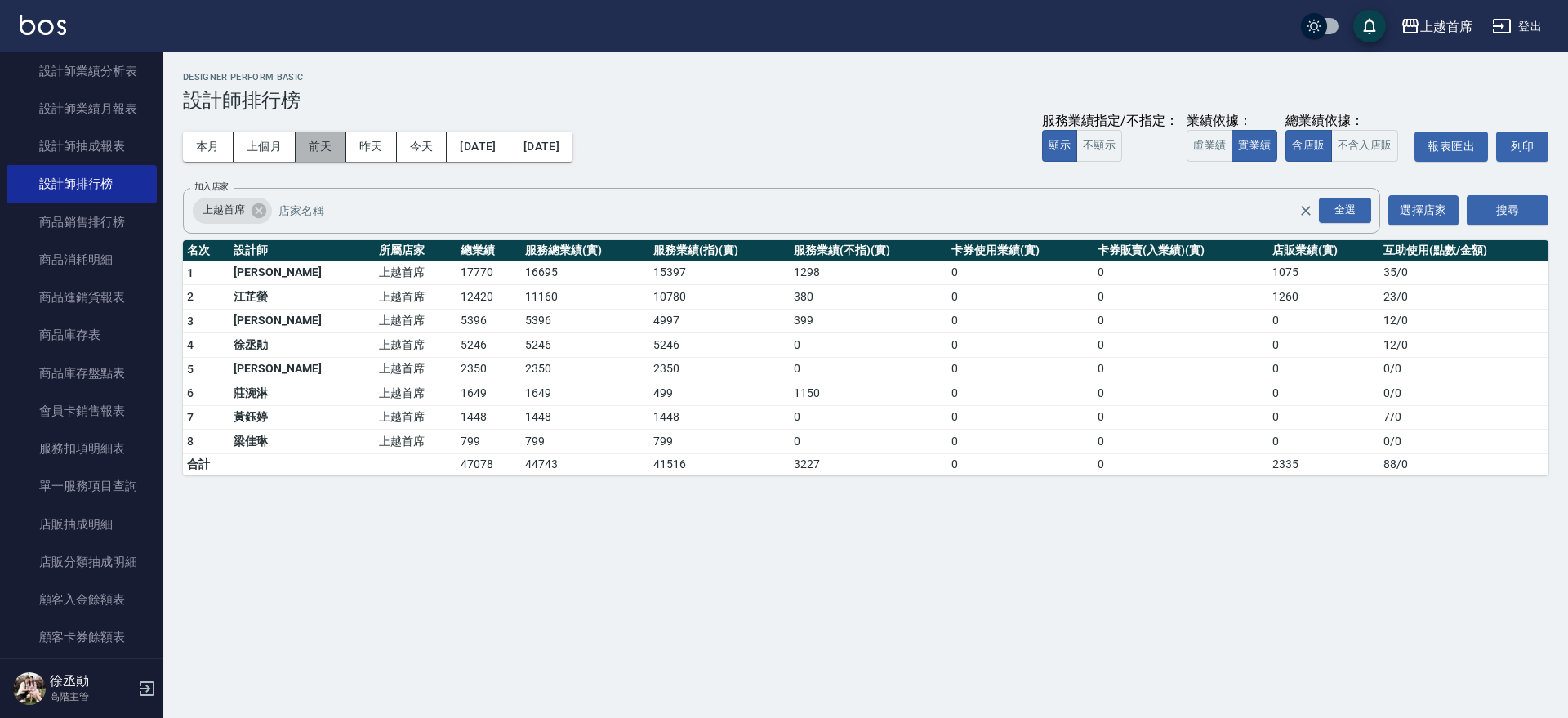
click at [326, 148] on button "前天" at bounding box center [321, 146] width 51 height 30
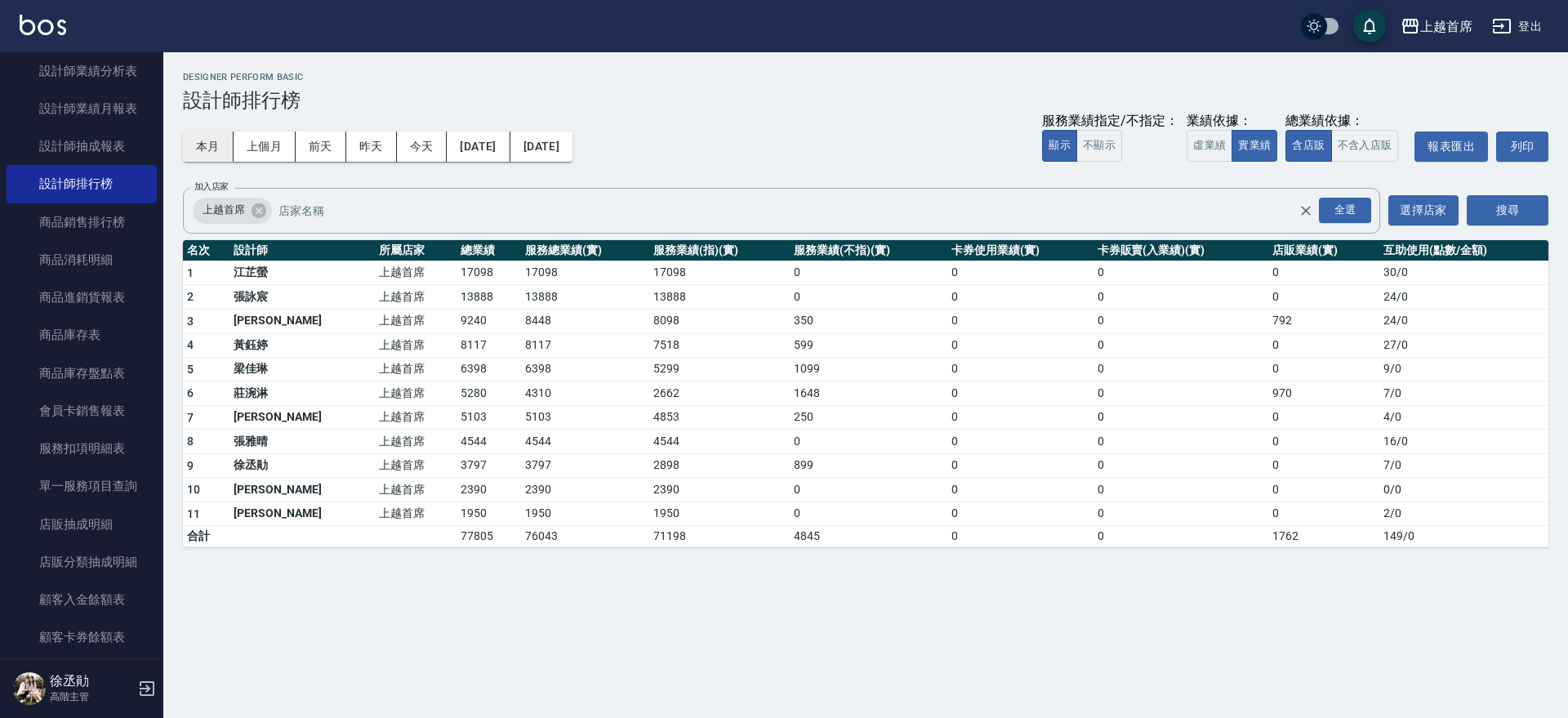
click at [208, 139] on button "本月" at bounding box center [208, 146] width 51 height 30
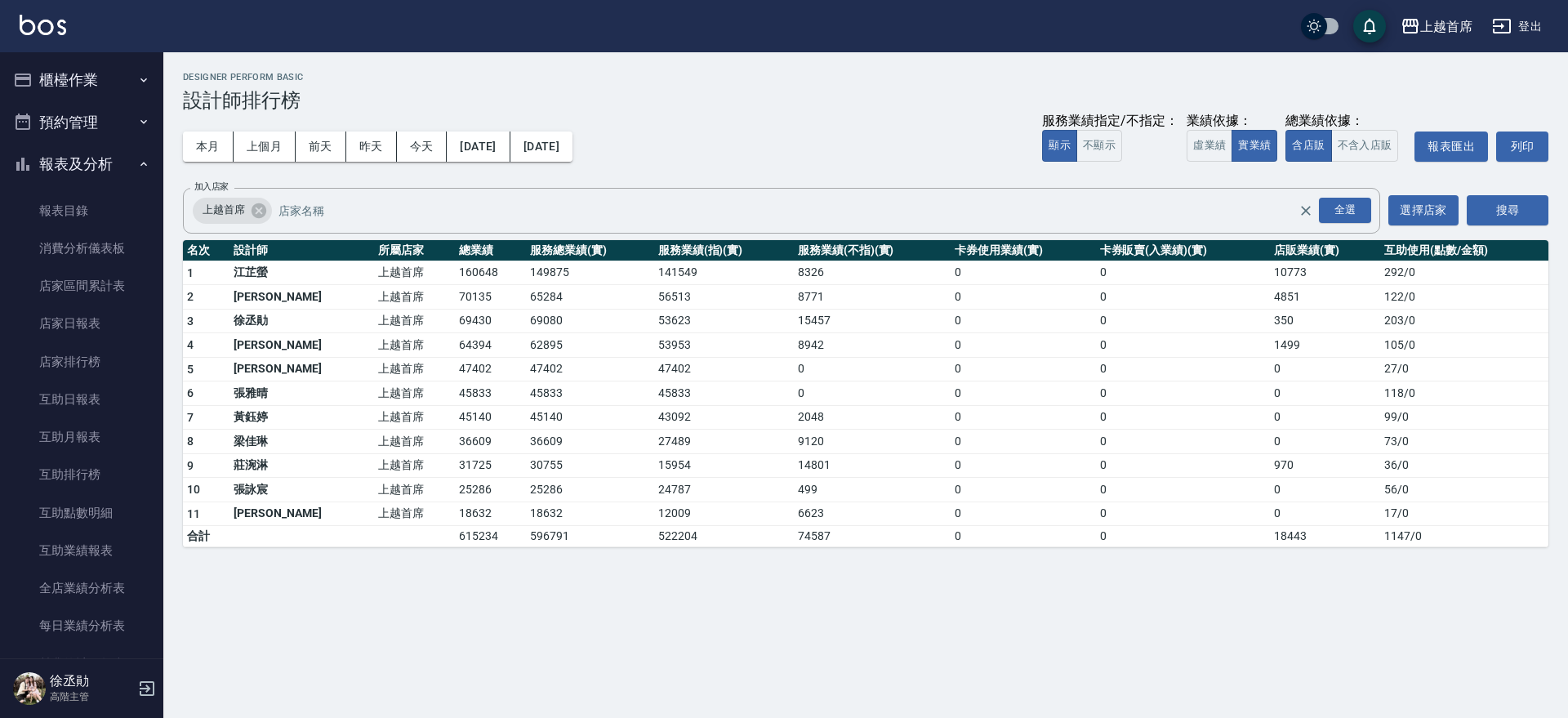
click at [72, 164] on button "報表及分析" at bounding box center [82, 164] width 150 height 43
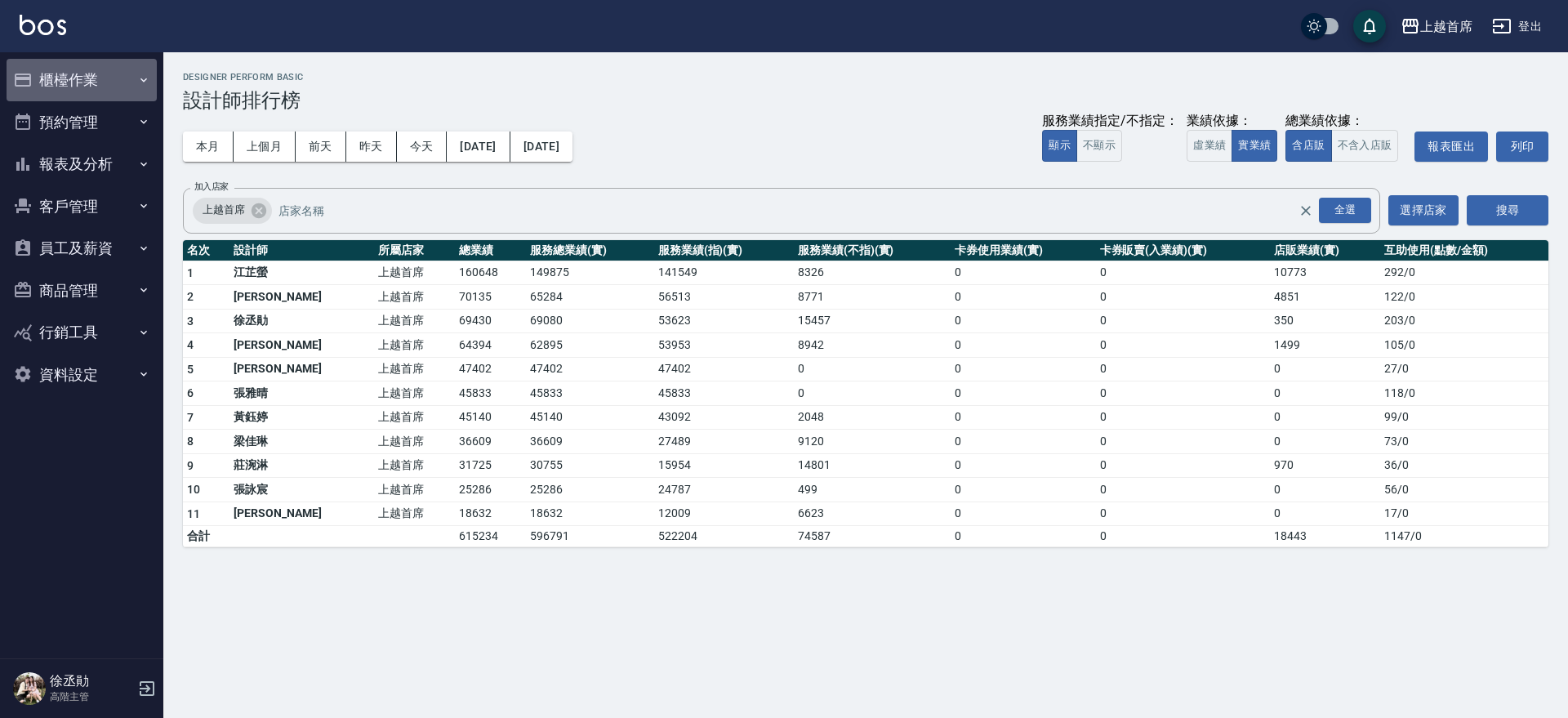
click at [78, 88] on button "櫃檯作業" at bounding box center [82, 80] width 150 height 43
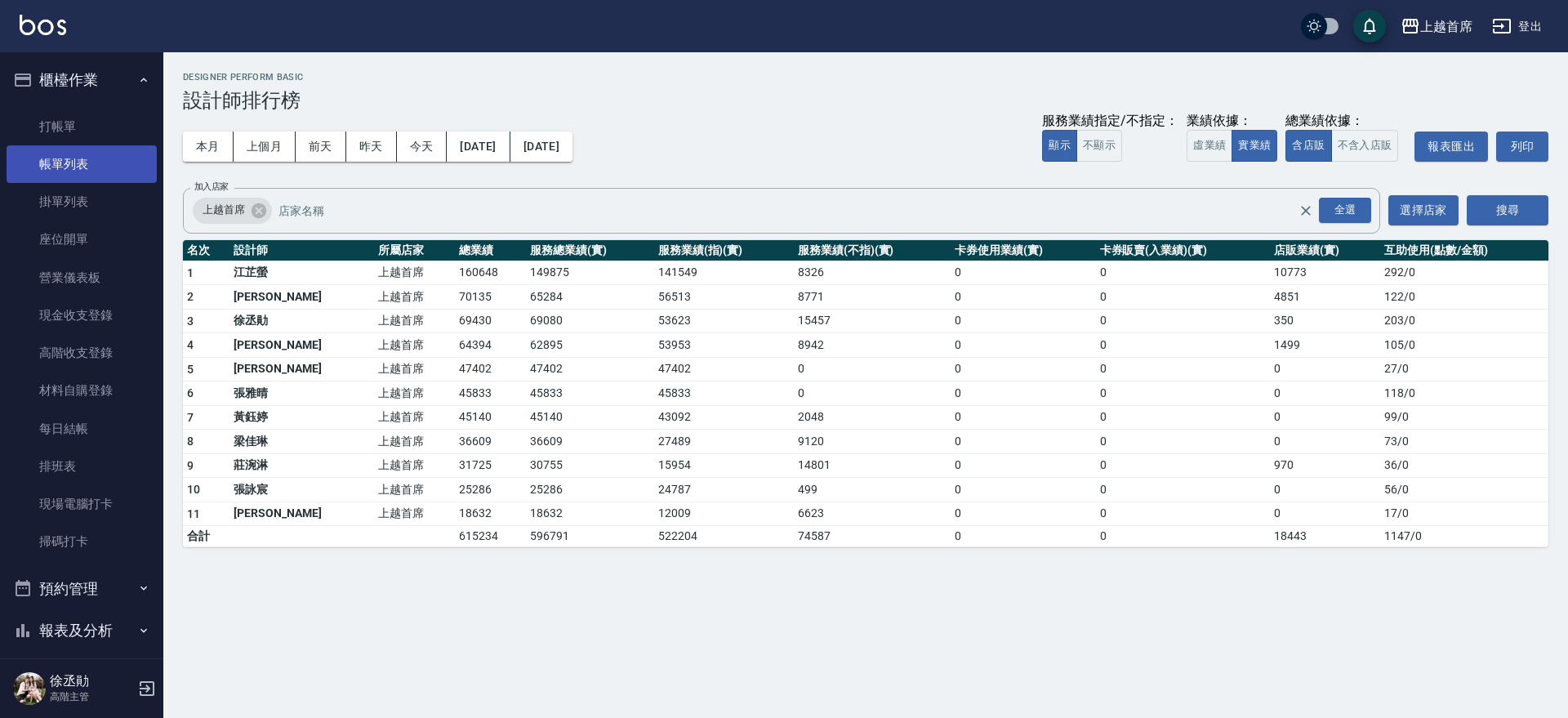
click at [81, 146] on link "帳單列表" at bounding box center [82, 164] width 150 height 38
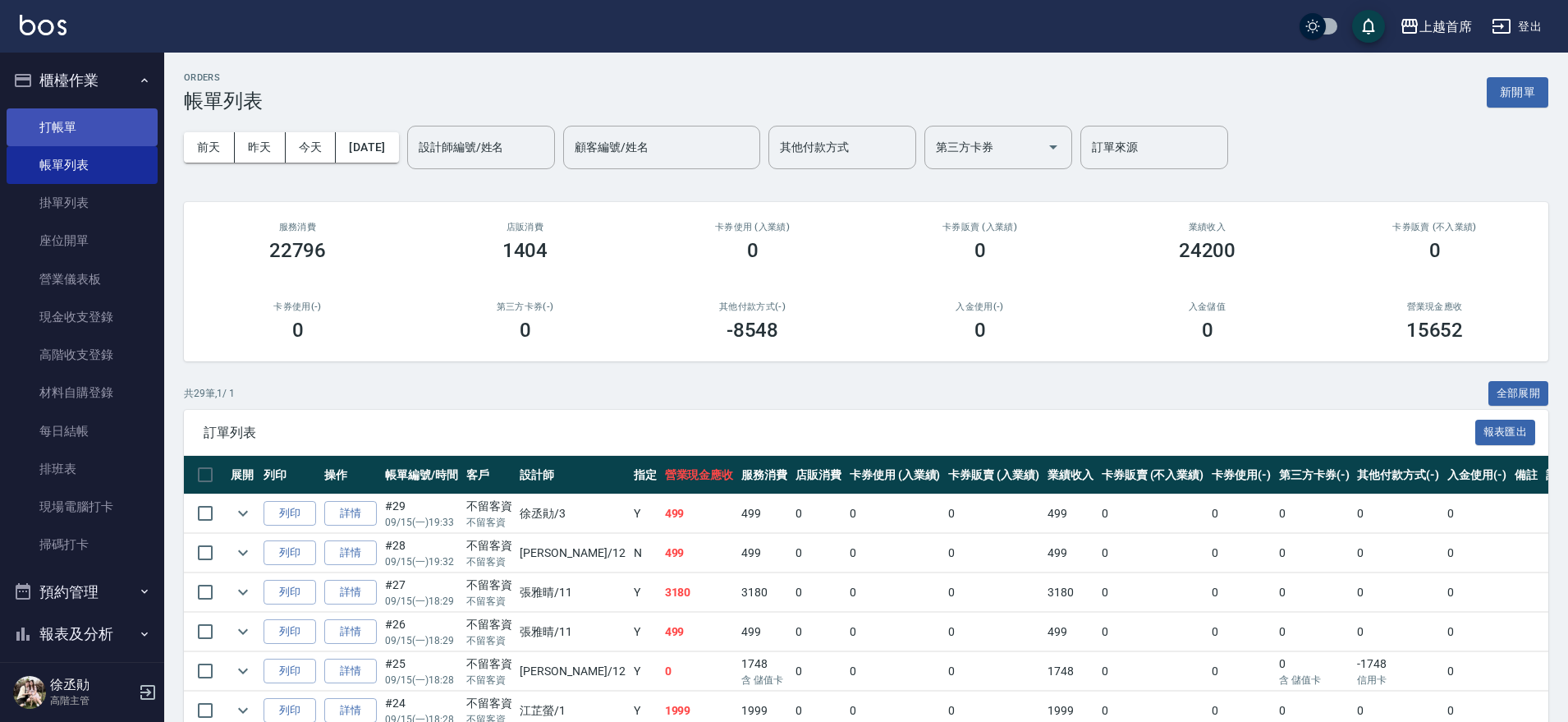
click at [67, 115] on link "打帳單" at bounding box center [82, 127] width 151 height 38
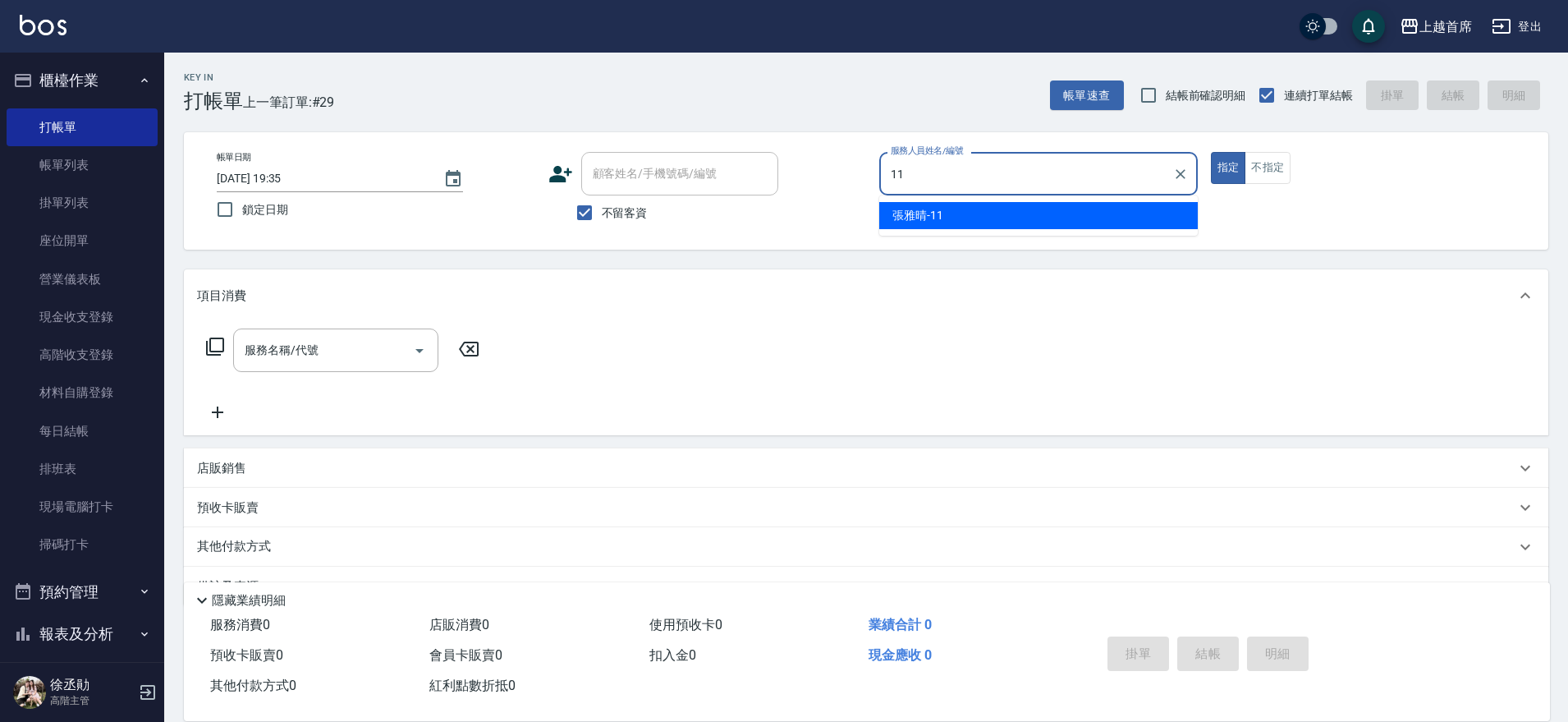
type input "[PERSON_NAME]-11"
type button "true"
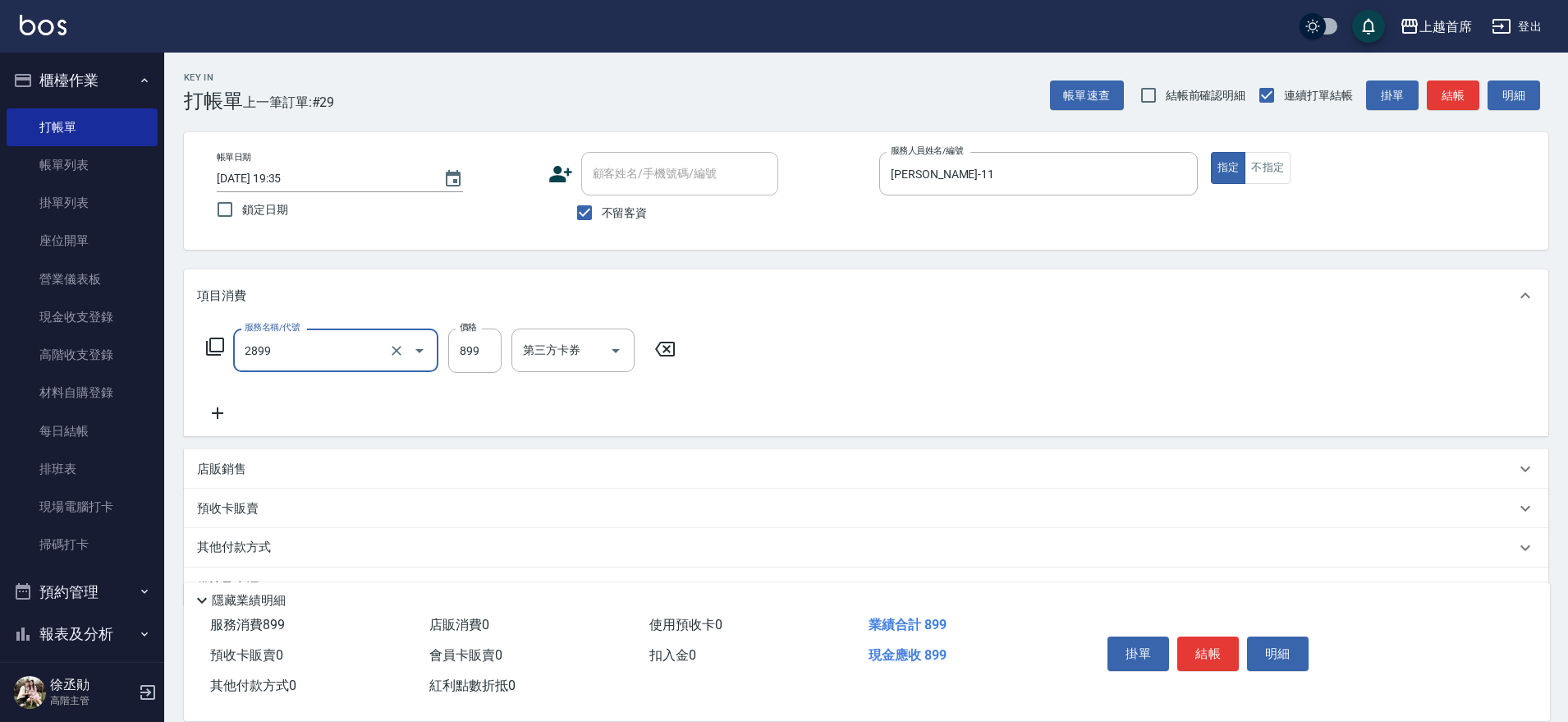
type input "899洗剪去角質套餐(2899)"
type input "[PERSON_NAME]-20"
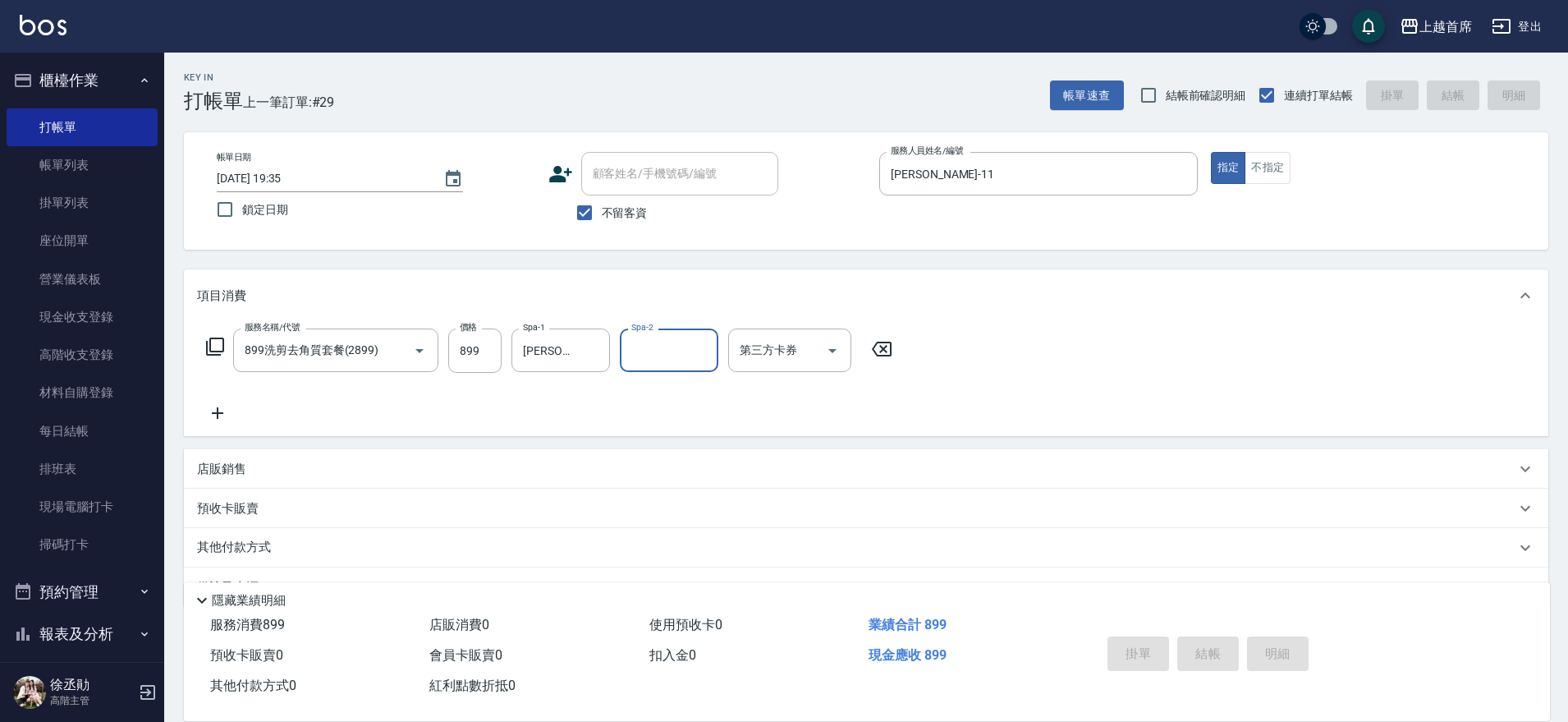
type input "[DATE] 19:37"
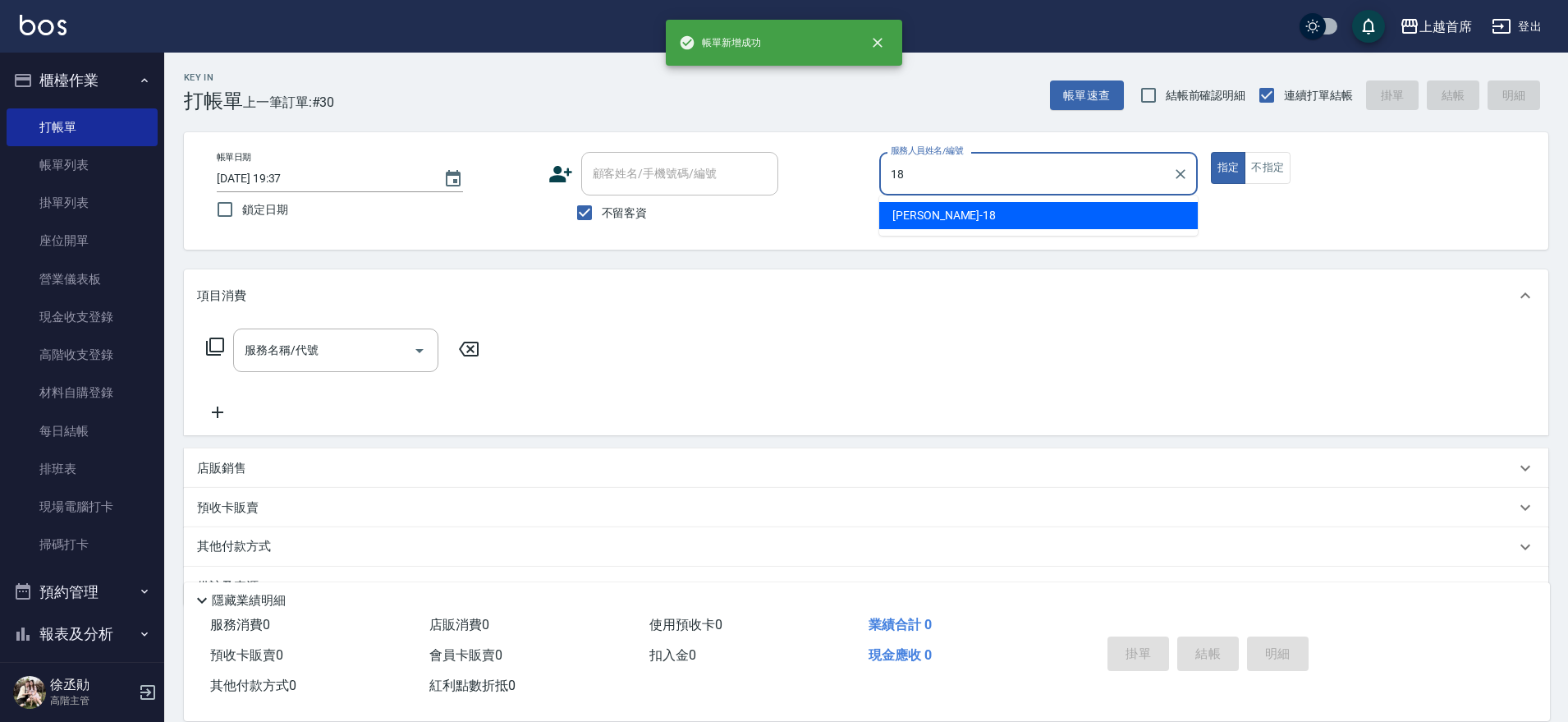
type input "Linda-18"
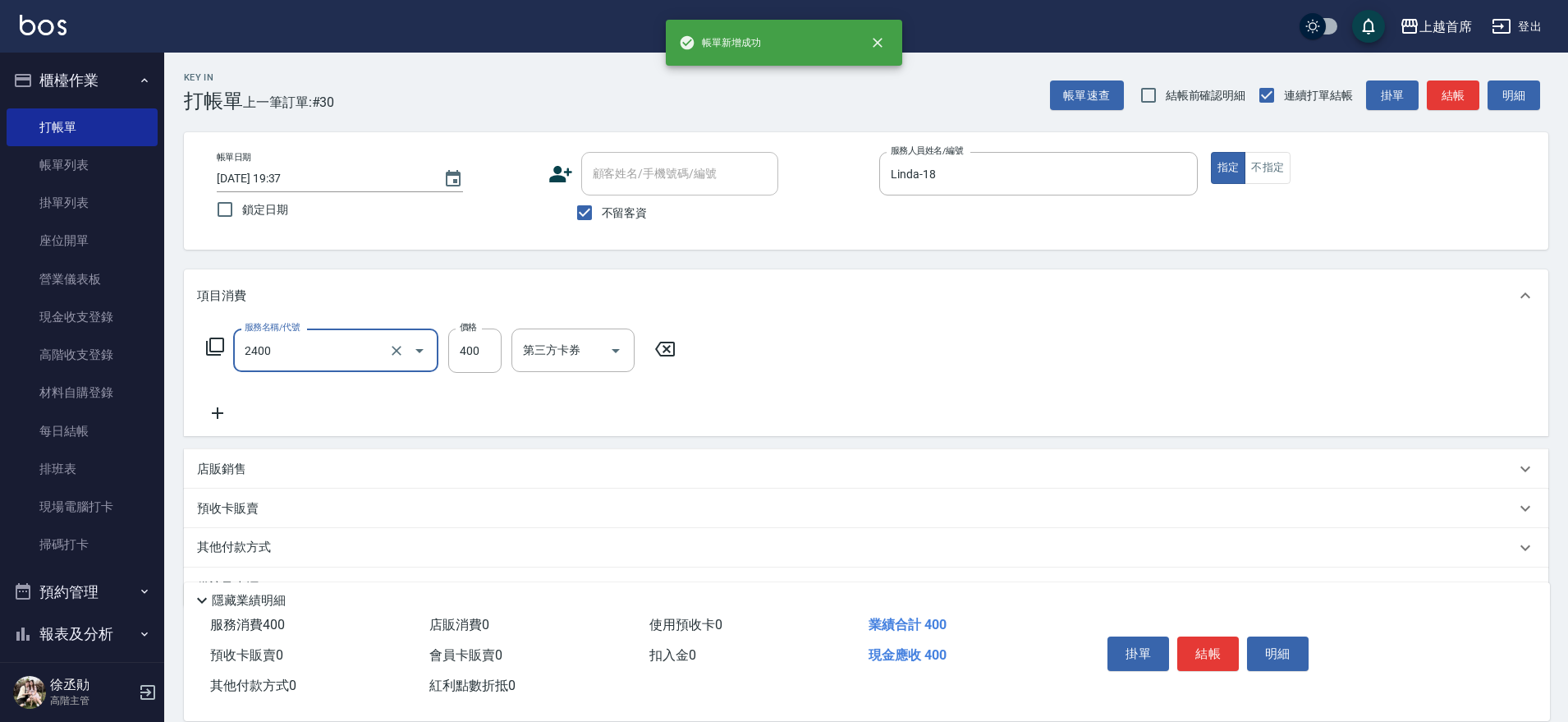
type input "指定一般洗剪400(2400)"
